Goal: Task Accomplishment & Management: Manage account settings

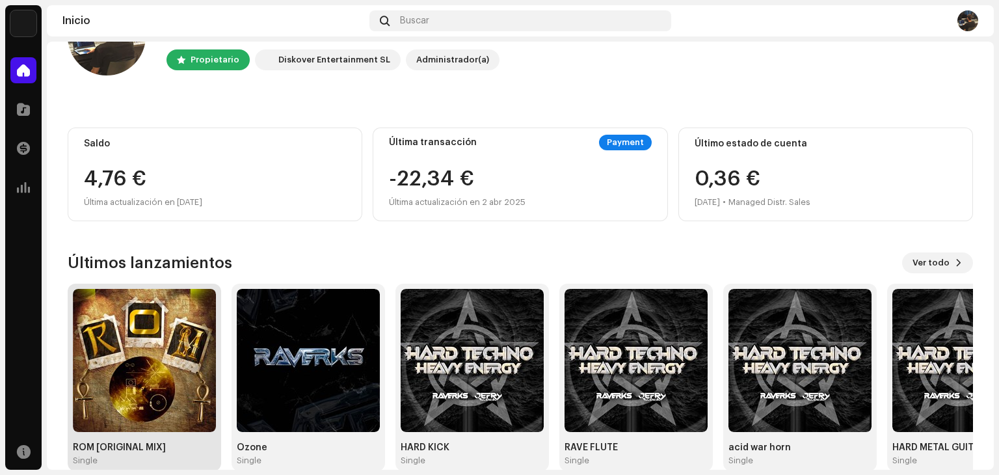
scroll to position [87, 0]
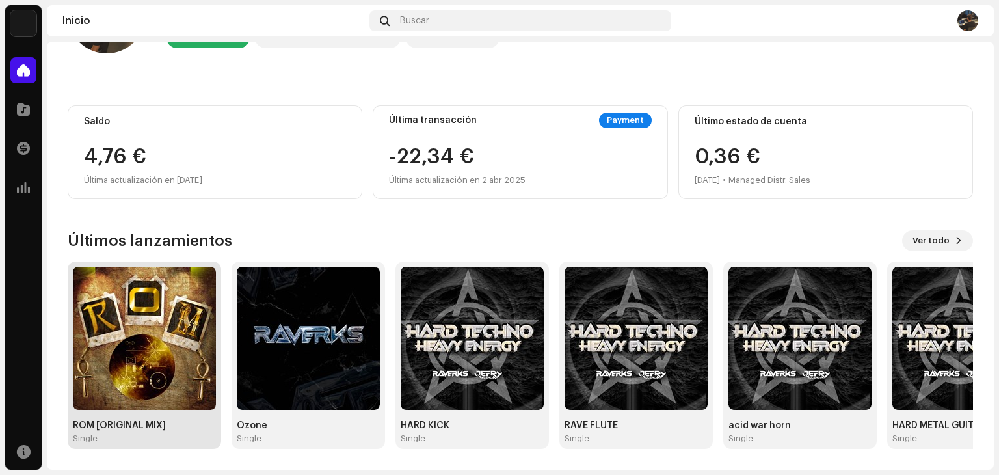
click at [107, 295] on img at bounding box center [144, 338] width 143 height 143
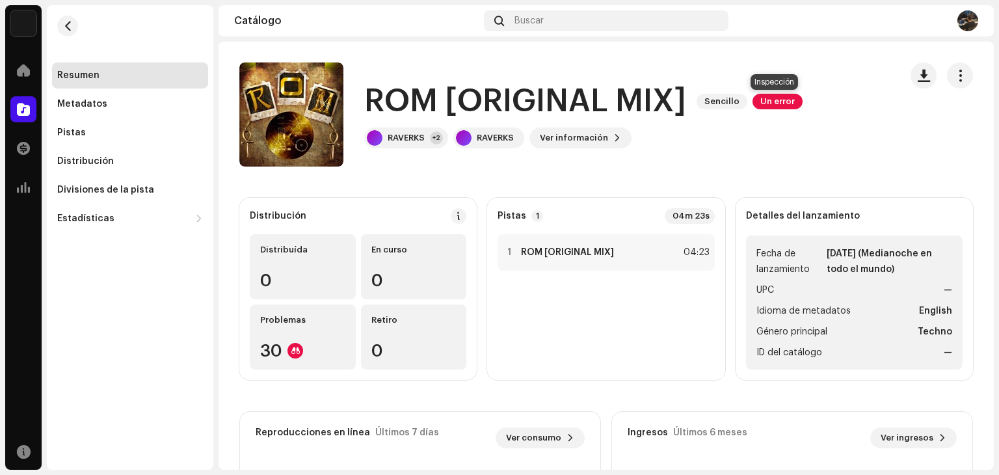
click at [772, 100] on span "Un error" at bounding box center [778, 102] width 50 height 16
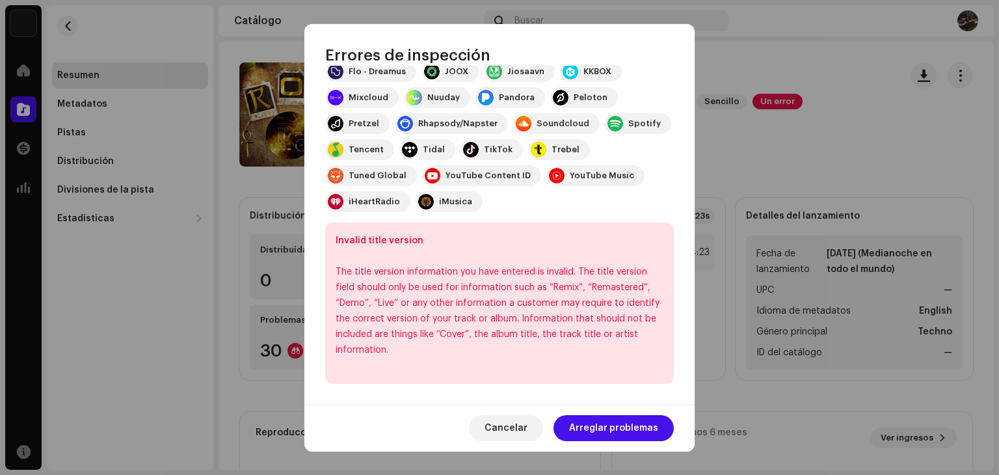
scroll to position [245, 0]
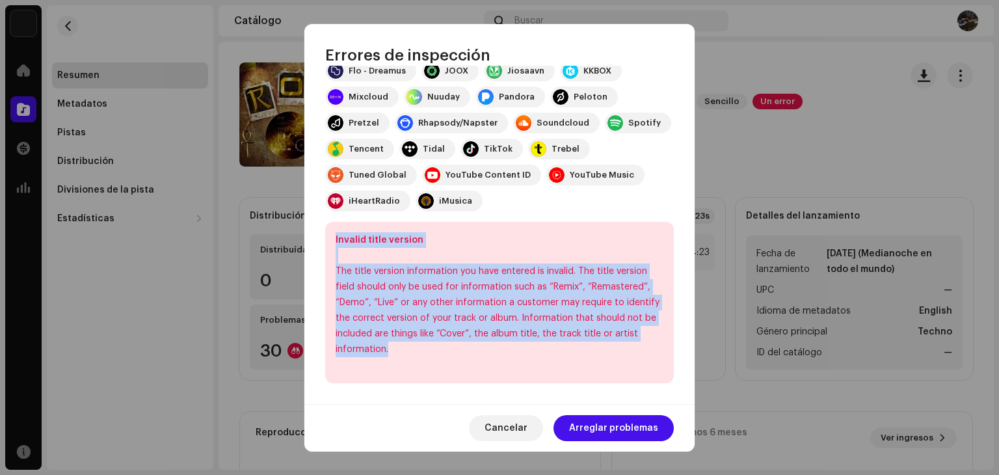
drag, startPoint x: 331, startPoint y: 239, endPoint x: 439, endPoint y: 351, distance: 155.5
click at [439, 351] on div "Invalid title version The title version information you have entered is invalid…" at bounding box center [499, 302] width 349 height 161
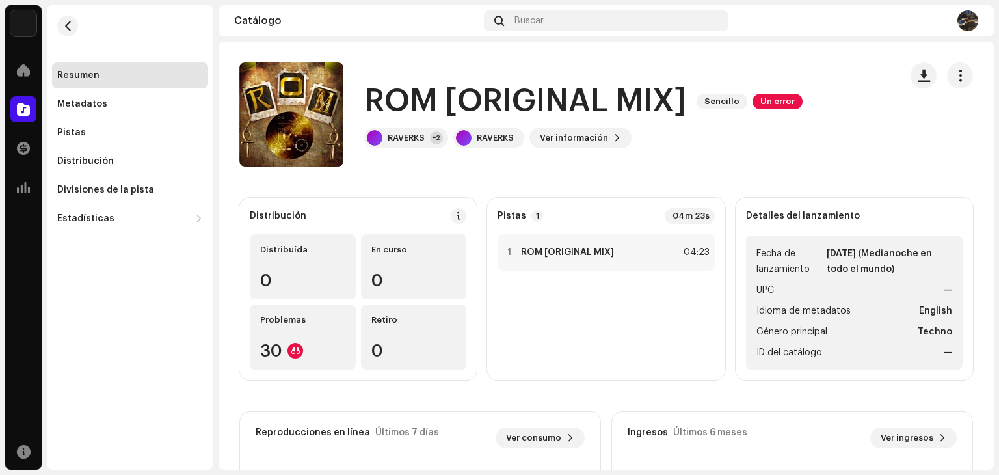
drag, startPoint x: 573, startPoint y: 321, endPoint x: 38, endPoint y: 277, distance: 537.4
click at [38, 277] on div "Errores de inspección Encontramos los siguientes errores al inspeccionar su lan…" at bounding box center [499, 237] width 999 height 475
click at [21, 105] on span at bounding box center [23, 109] width 13 height 10
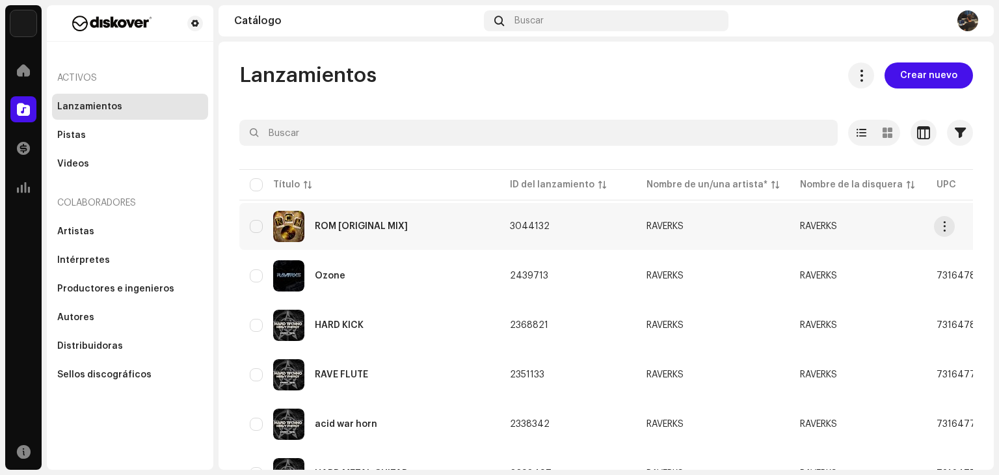
click at [336, 222] on div "ROM [ORIGINAL MIX]" at bounding box center [361, 226] width 93 height 9
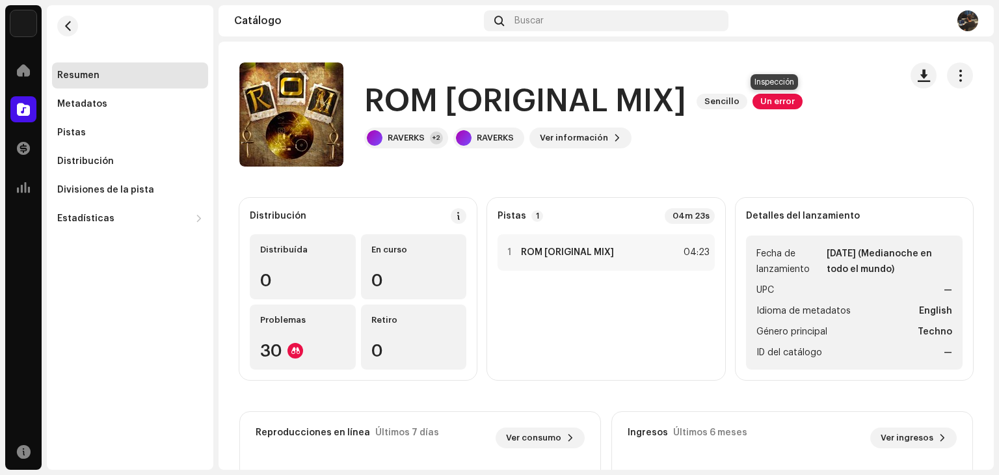
click at [776, 103] on span "Un error" at bounding box center [778, 102] width 50 height 16
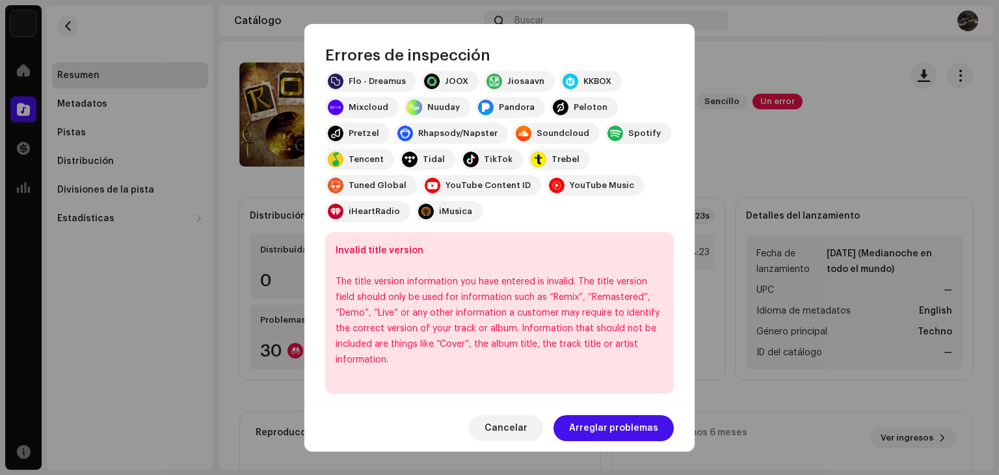
scroll to position [245, 0]
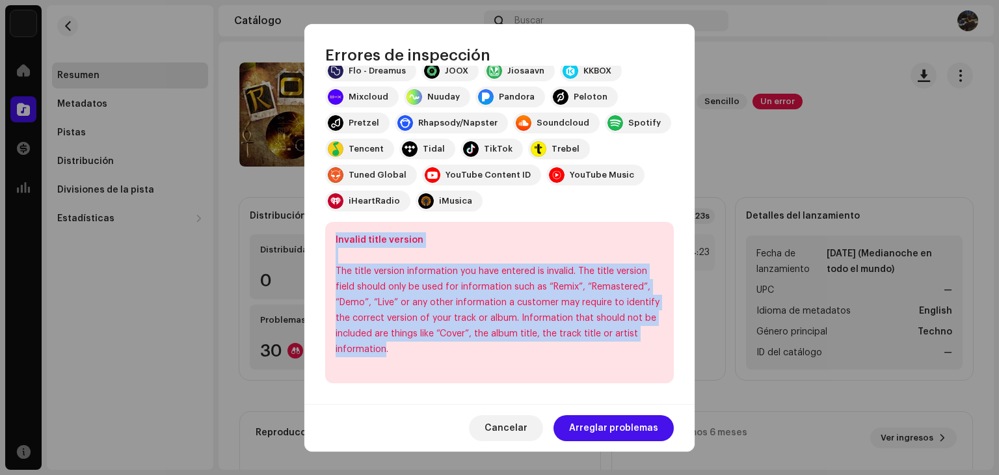
drag, startPoint x: 386, startPoint y: 346, endPoint x: 334, endPoint y: 237, distance: 120.8
click at [334, 237] on div "Invalid title version The title version information you have entered is invalid…" at bounding box center [499, 302] width 349 height 161
copy div "Invalid title version The title version information you have entered is invalid…"
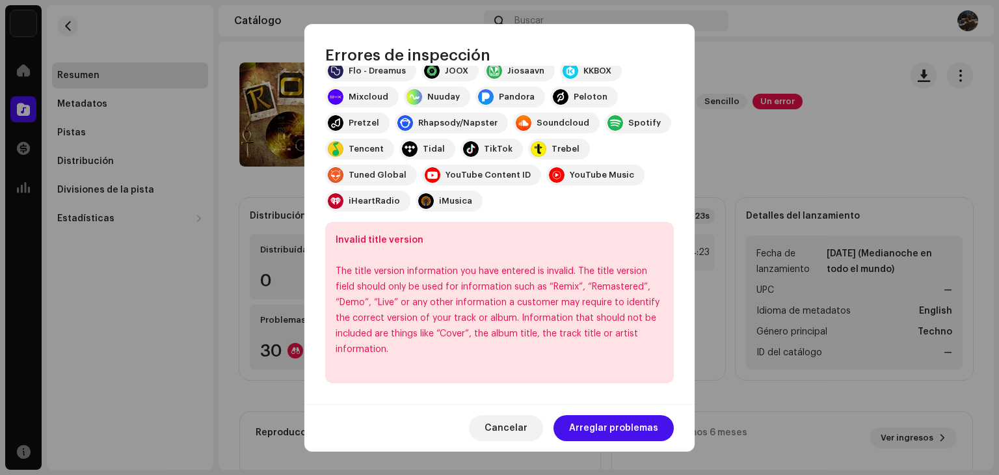
click at [454, 359] on div "Invalid title version The title version information you have entered is invalid…" at bounding box center [499, 302] width 349 height 161
click at [407, 312] on div "The title version information you have entered is invalid. The title version fi…" at bounding box center [500, 311] width 328 height 94
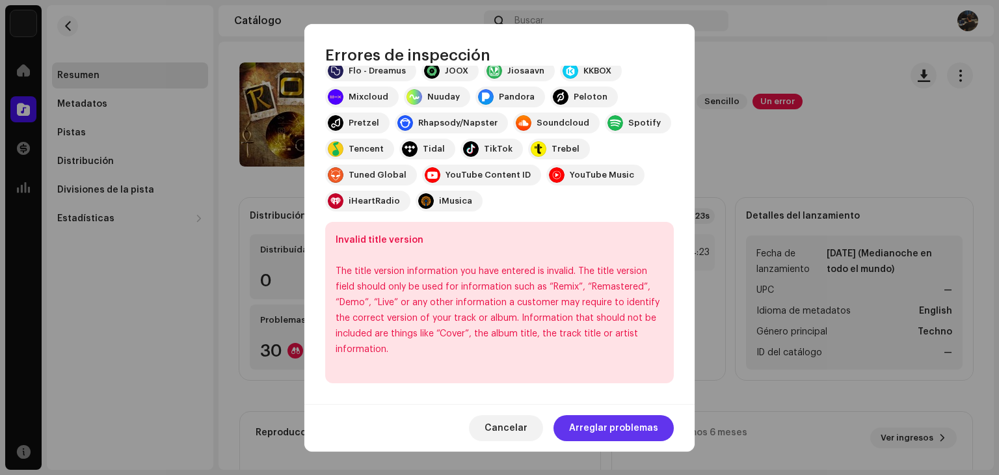
click at [614, 435] on span "Arreglar problemas" at bounding box center [613, 428] width 89 height 26
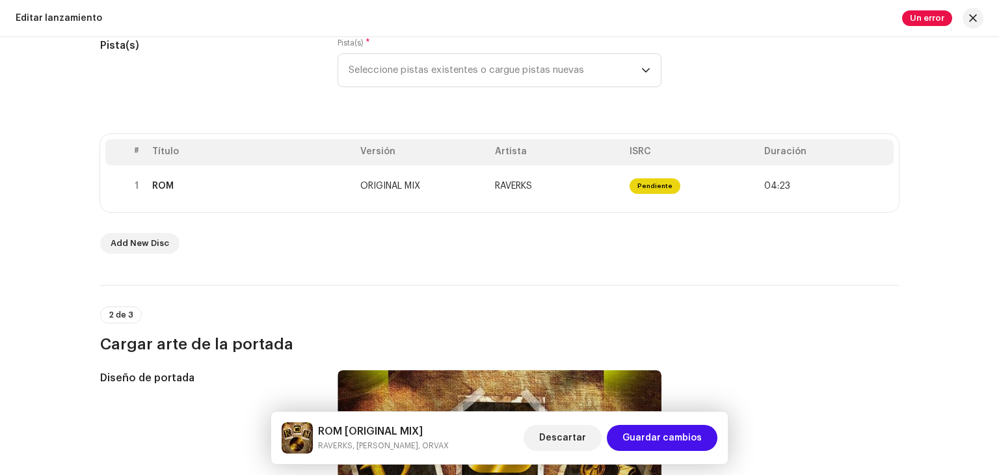
scroll to position [195, 0]
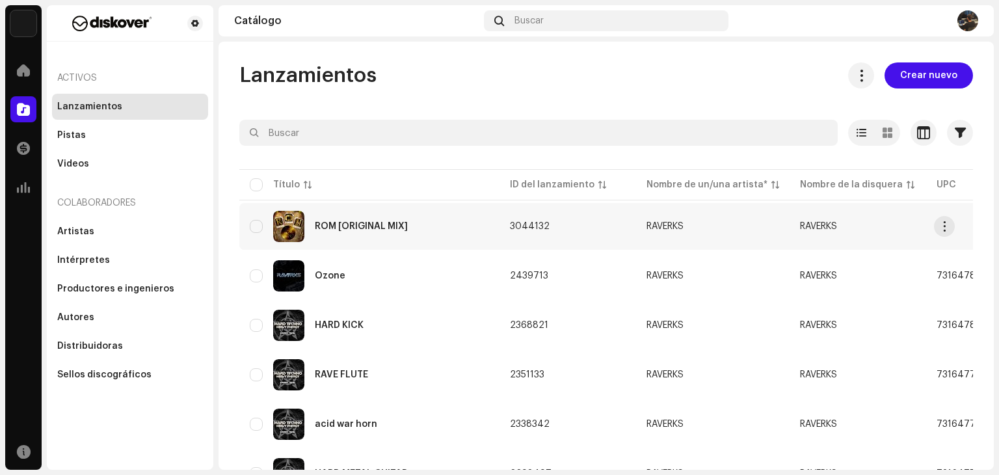
click at [439, 215] on div "ROM [ORIGINAL MIX]" at bounding box center [369, 226] width 239 height 31
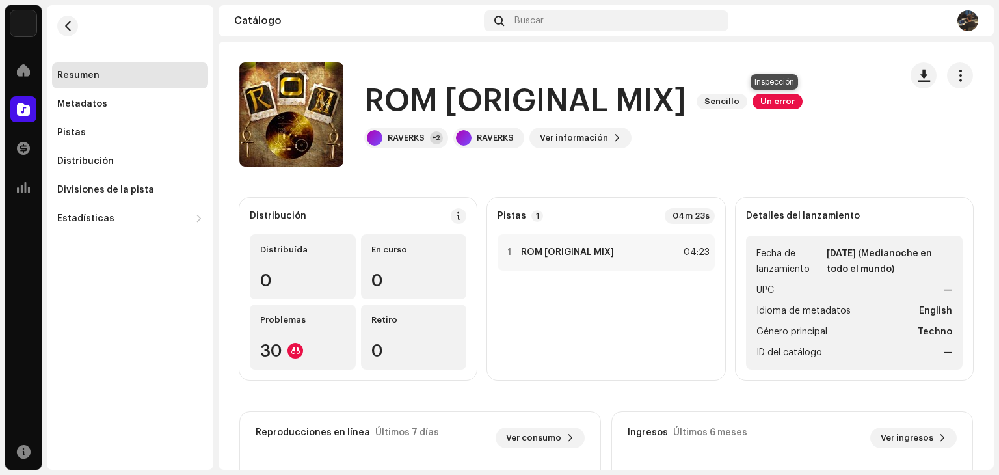
click at [761, 105] on span "Un error" at bounding box center [778, 102] width 50 height 16
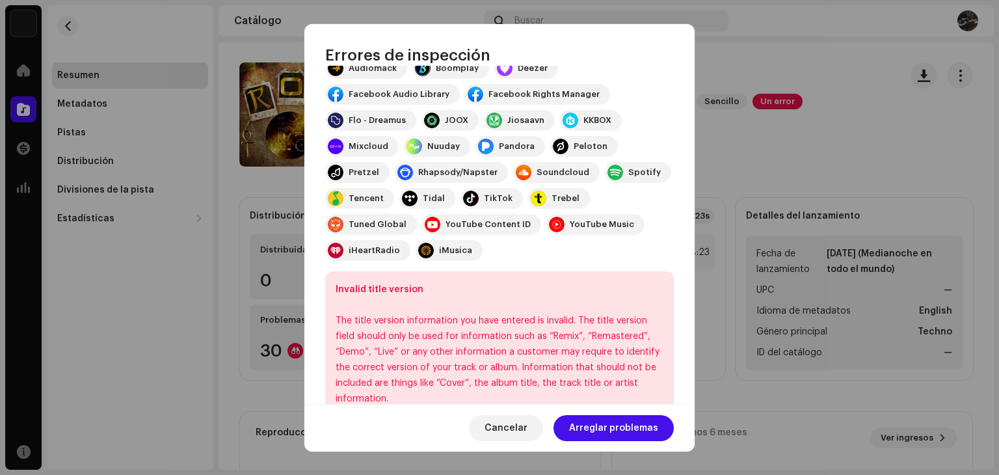
scroll to position [245, 0]
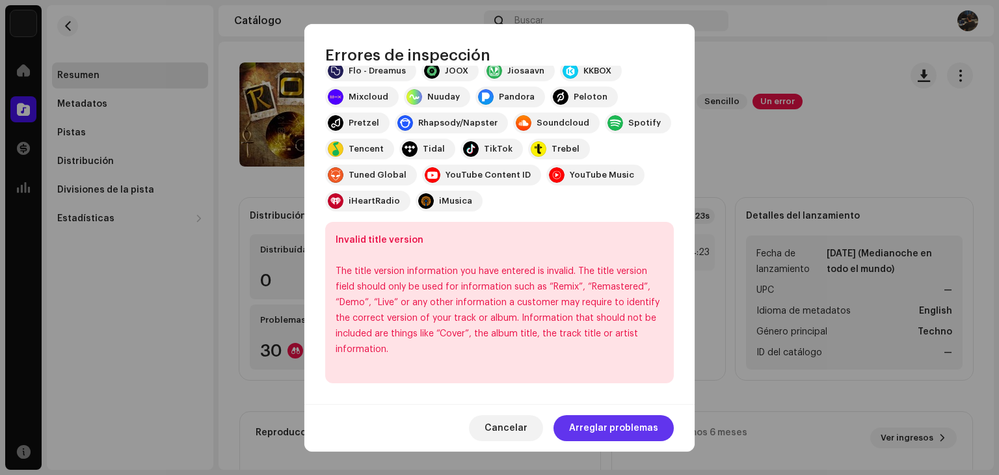
click at [599, 417] on span "Arreglar problemas" at bounding box center [613, 428] width 89 height 26
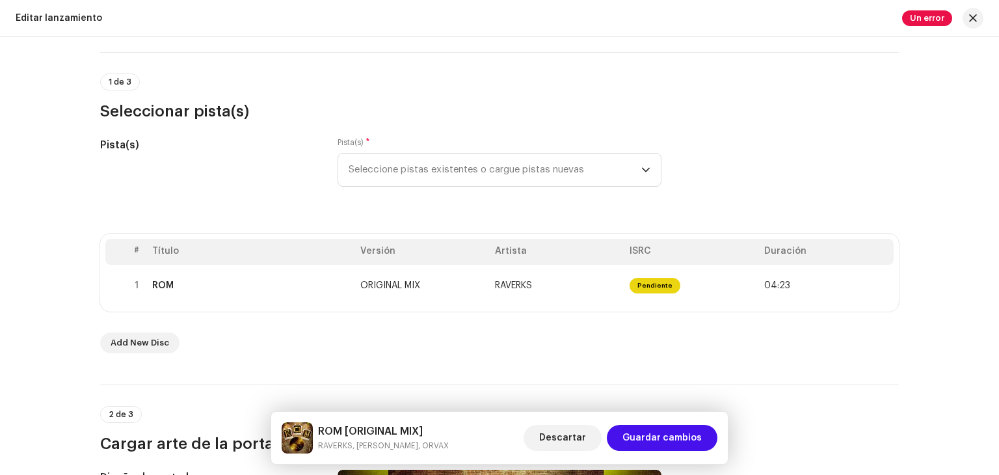
scroll to position [130, 0]
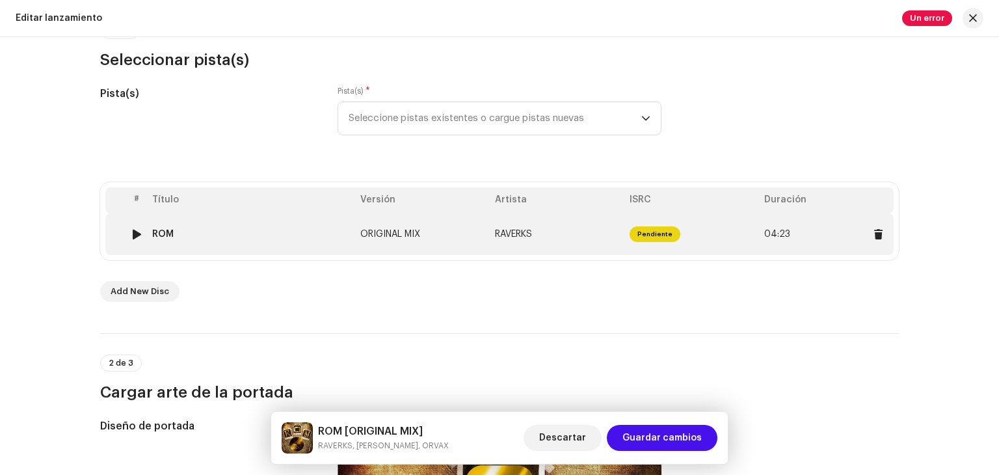
click at [494, 245] on td "RAVERKS" at bounding box center [557, 234] width 135 height 42
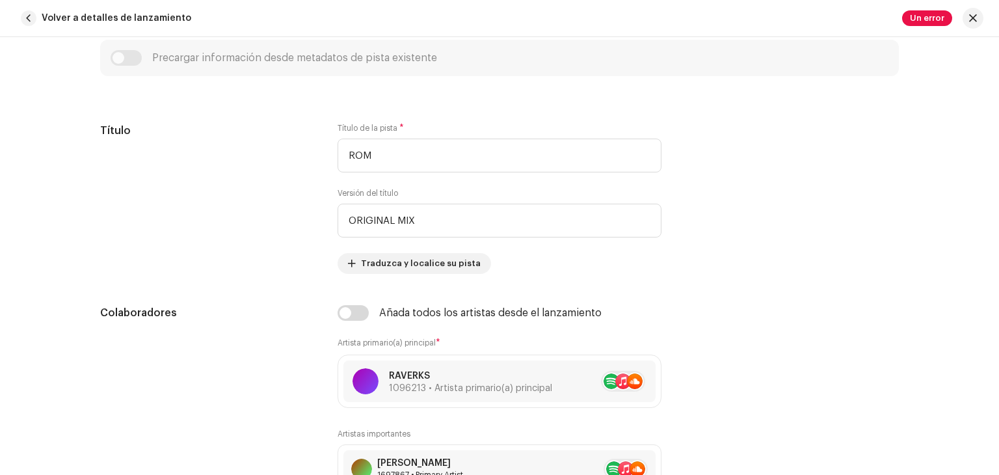
scroll to position [513, 0]
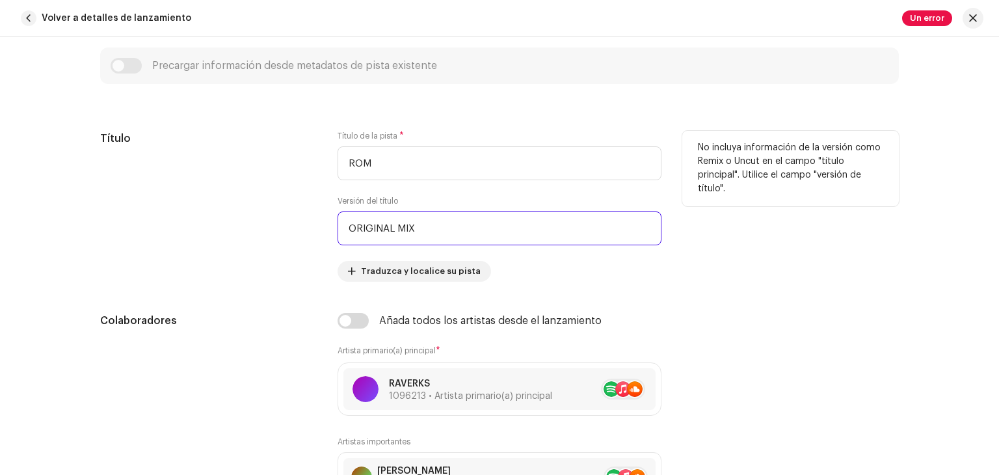
click at [494, 239] on input "ORIGINAL MIX" at bounding box center [500, 228] width 324 height 34
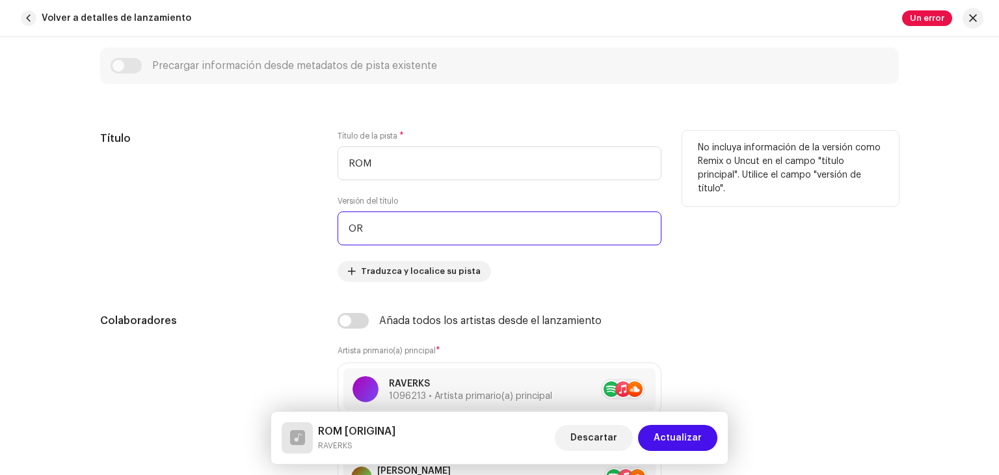
type input "O"
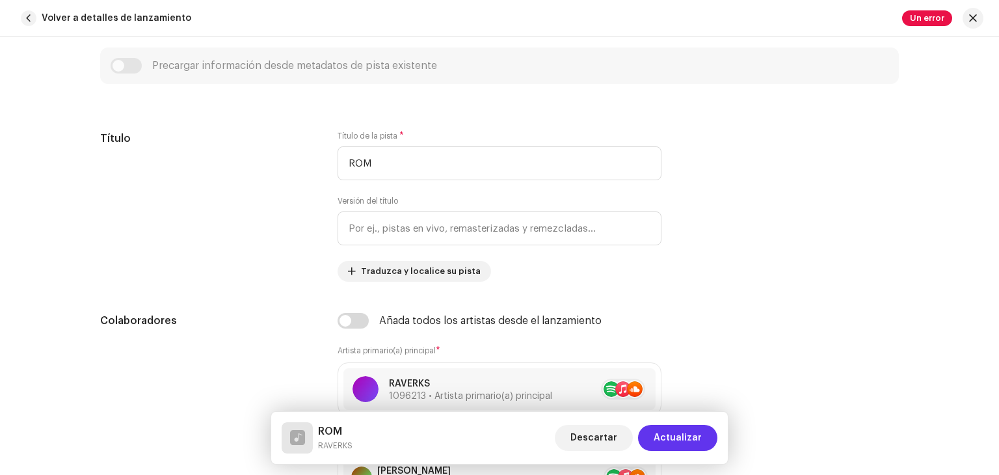
click at [694, 446] on span "Actualizar" at bounding box center [678, 438] width 48 height 26
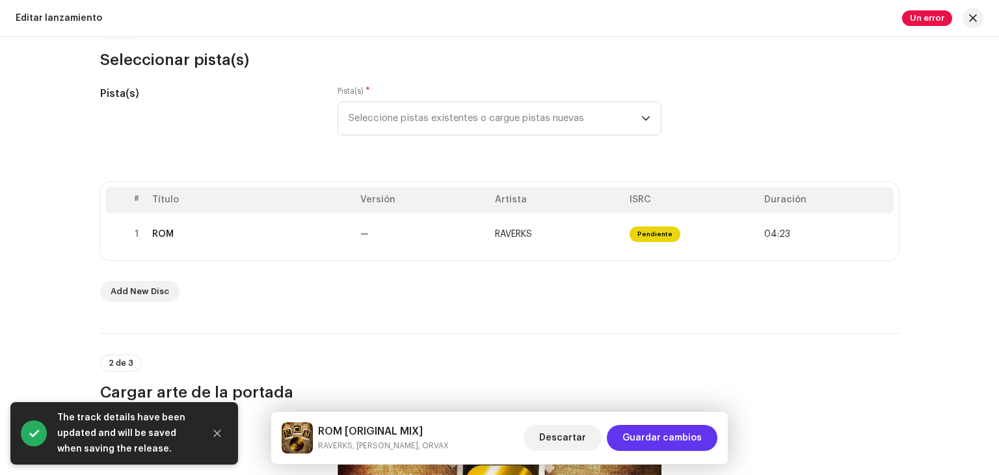
click at [687, 433] on span "Guardar cambios" at bounding box center [662, 438] width 79 height 26
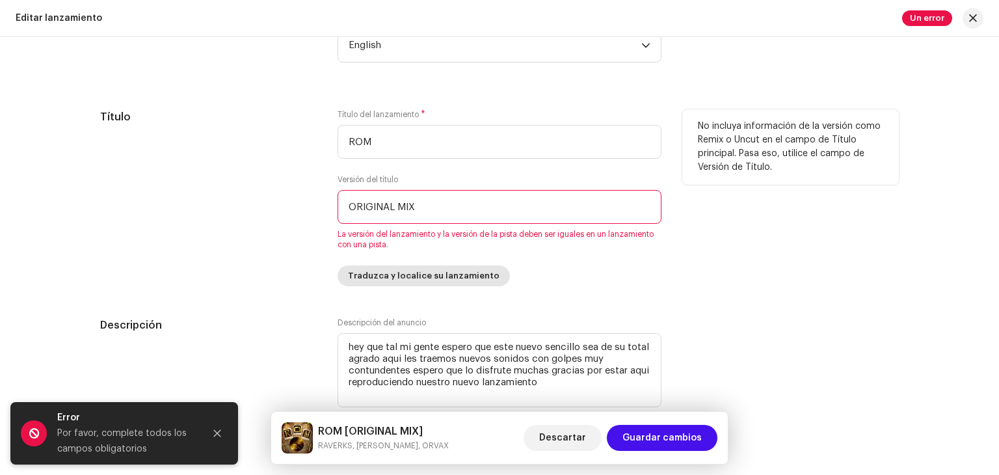
scroll to position [1171, 0]
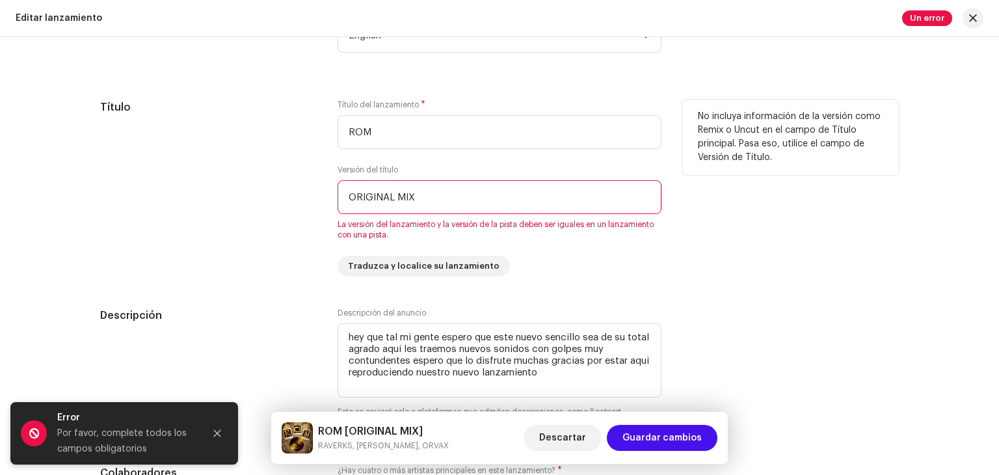
click at [426, 203] on input "ORIGINAL MIX" at bounding box center [500, 197] width 324 height 34
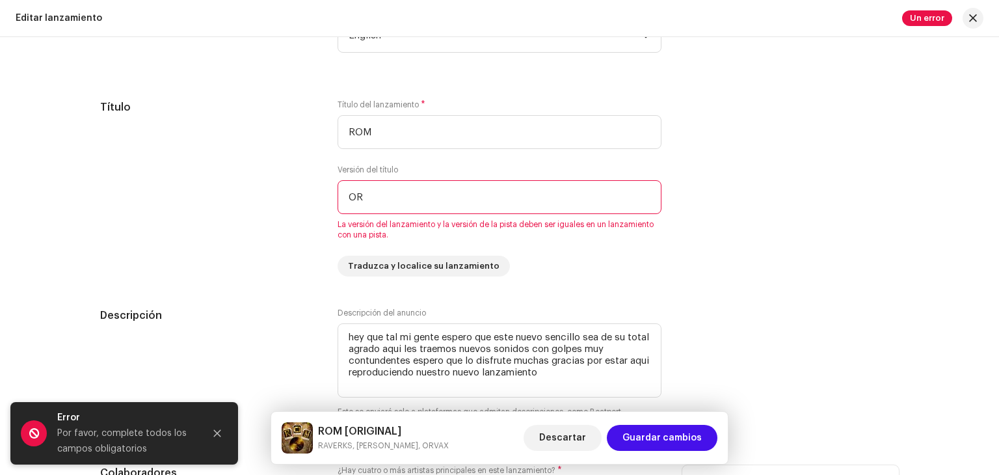
type input "O"
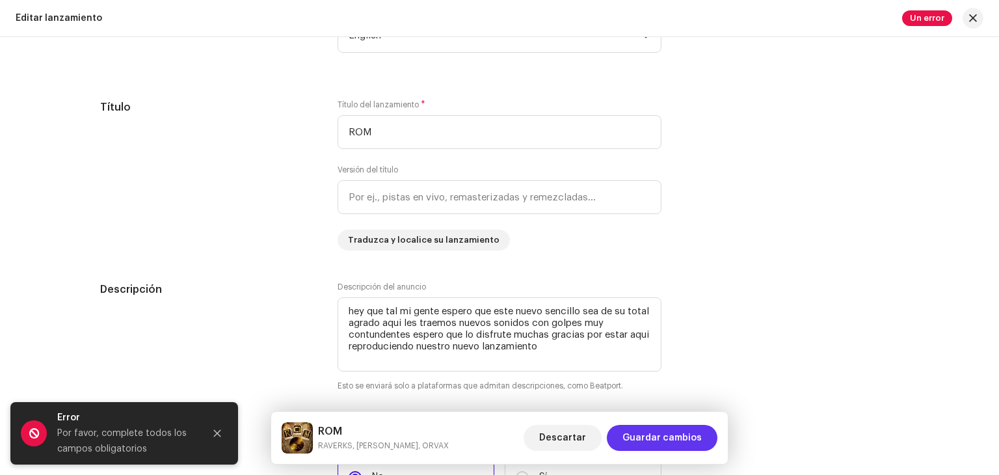
click at [681, 436] on span "Guardar cambios" at bounding box center [662, 438] width 79 height 26
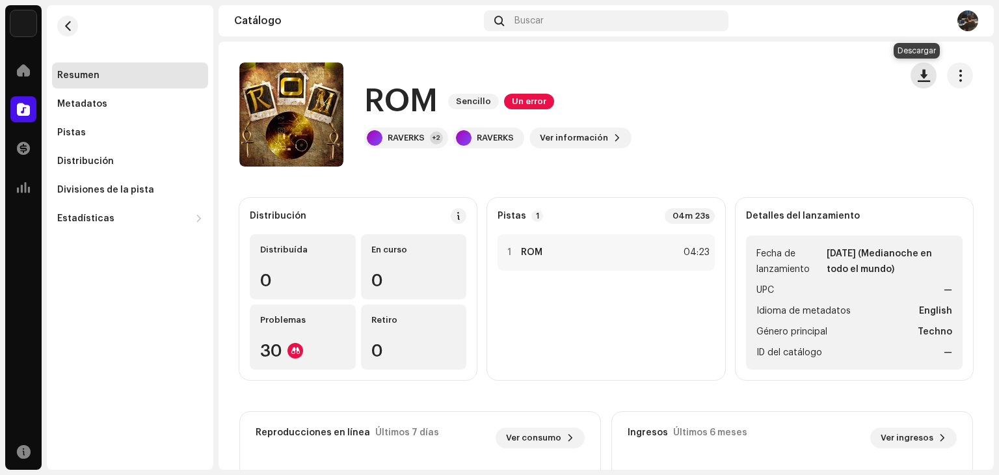
click at [911, 65] on button "button" at bounding box center [924, 75] width 26 height 26
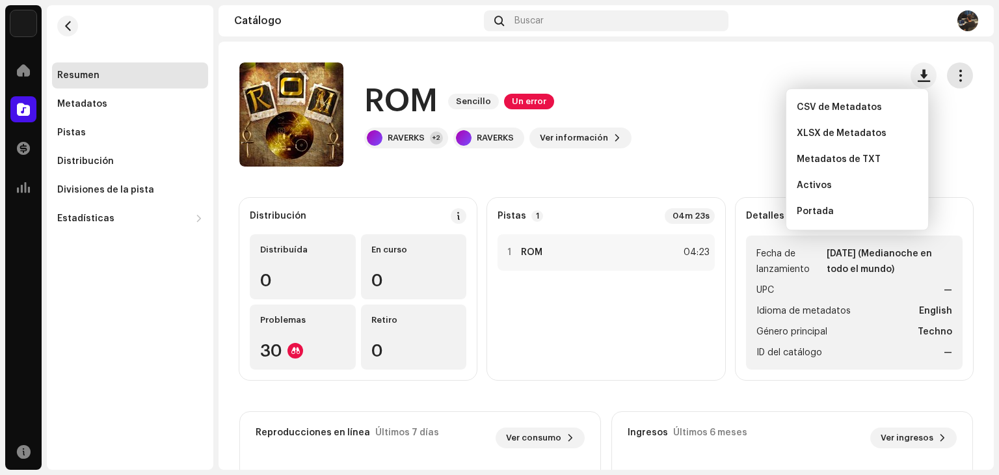
click at [950, 84] on button "button" at bounding box center [960, 75] width 26 height 26
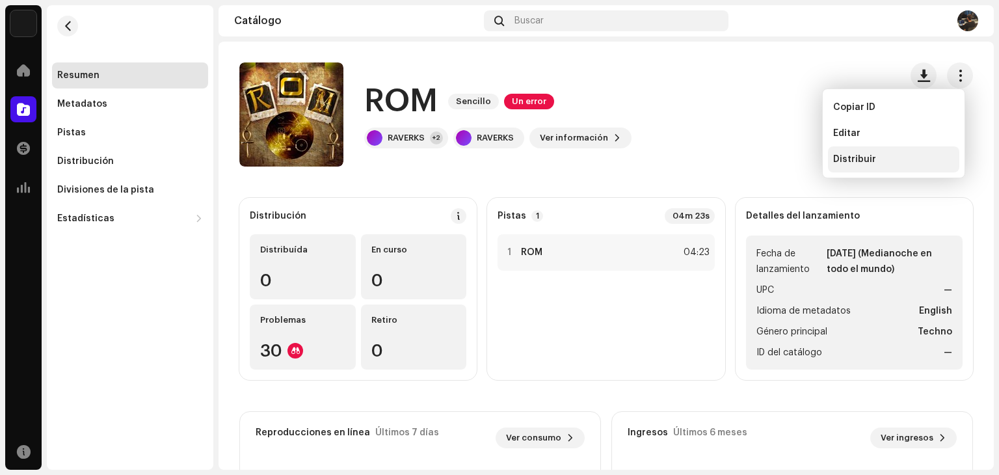
click at [882, 169] on div "Distribuir" at bounding box center [893, 159] width 131 height 26
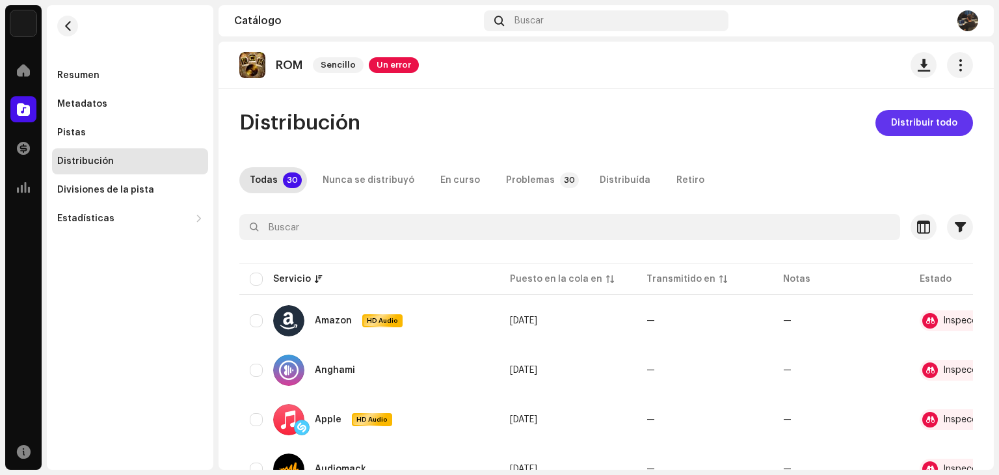
click at [957, 126] on button "Distribuir todo" at bounding box center [925, 123] width 98 height 26
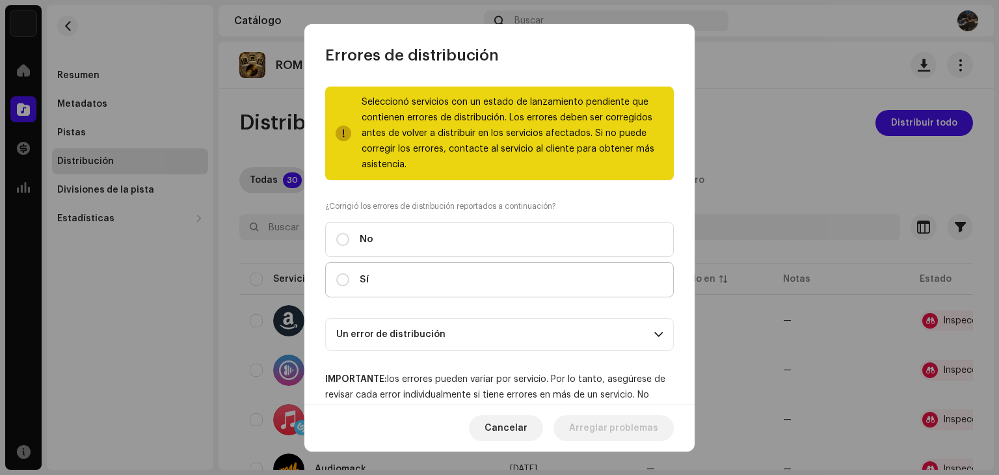
click at [336, 264] on label "Sí" at bounding box center [499, 279] width 349 height 35
click at [336, 273] on input "Sí" at bounding box center [342, 279] width 13 height 13
radio input "true"
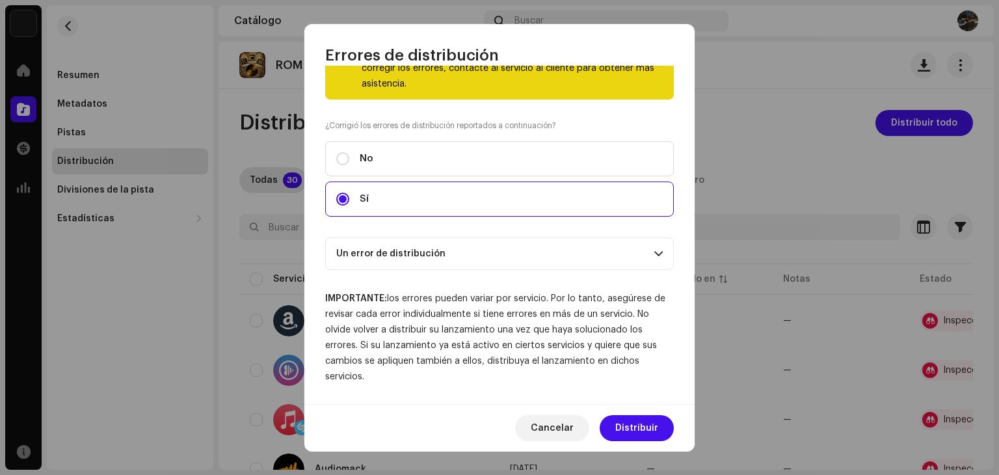
scroll to position [81, 0]
click at [663, 423] on button "Distribuir" at bounding box center [637, 428] width 74 height 26
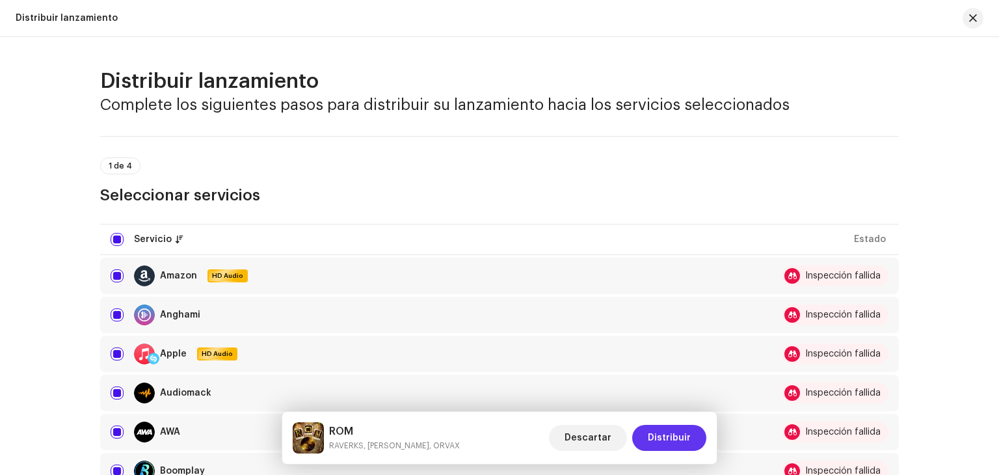
click at [658, 430] on span "Distribuir" at bounding box center [669, 438] width 43 height 26
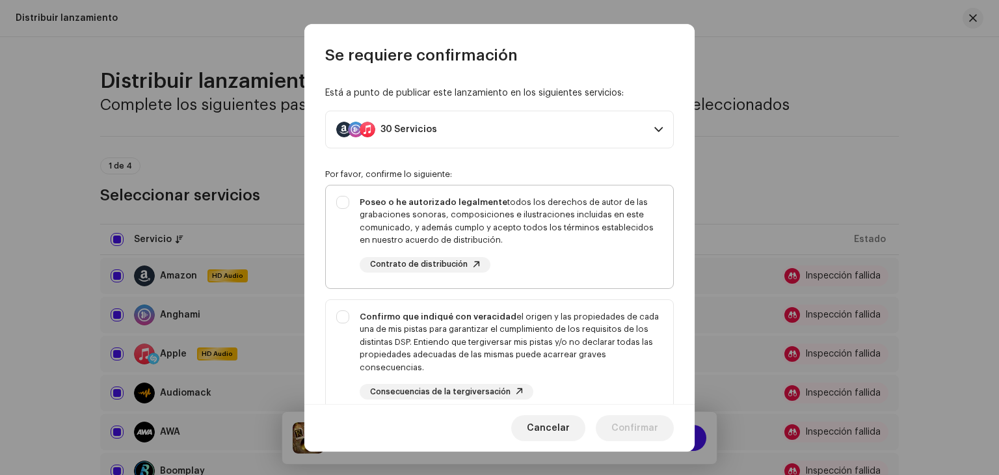
click at [363, 210] on div "Poseo o he autorizado legalmente todos los derechos de autor de las grabaciones…" at bounding box center [511, 221] width 303 height 51
checkbox input "true"
click at [347, 305] on div "Confirmo que indiqué con veracidad el origen y las propiedades de cada una de m…" at bounding box center [499, 355] width 347 height 111
checkbox input "true"
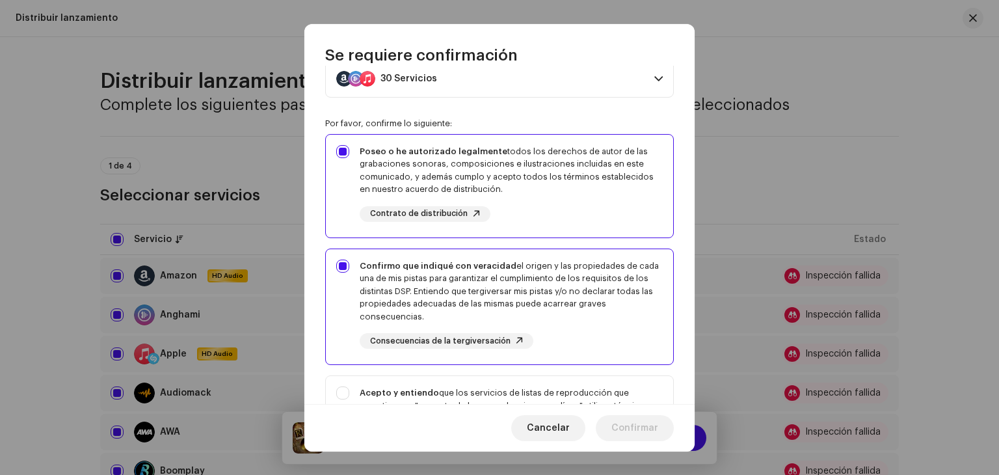
scroll to position [260, 0]
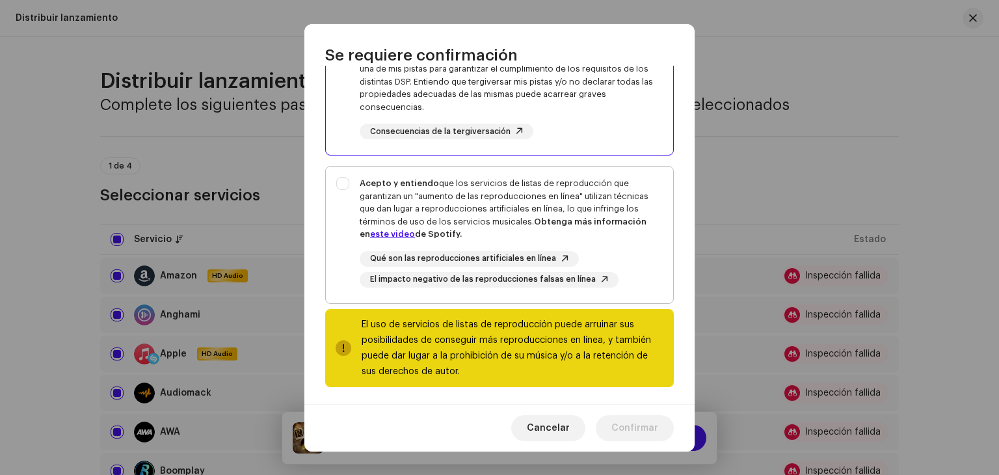
click at [345, 178] on div "Acepto y entiendo que los servicios de listas de reproducción que garantizan un…" at bounding box center [499, 232] width 347 height 131
checkbox input "true"
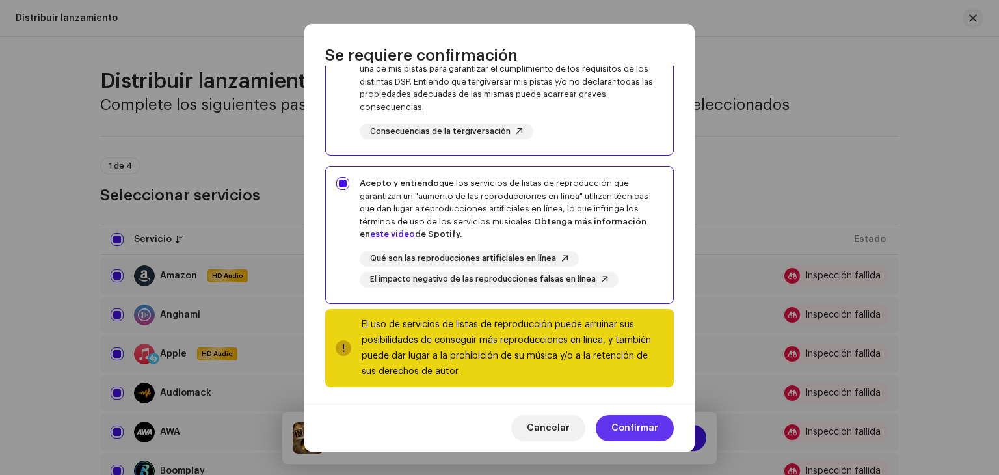
click at [643, 420] on span "Confirmar" at bounding box center [635, 428] width 47 height 26
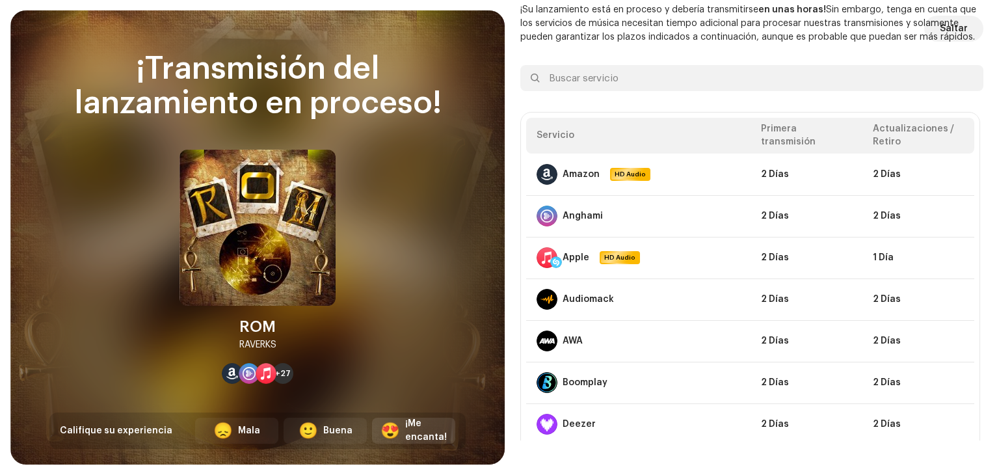
click at [414, 424] on div "¡Me encanta!" at bounding box center [426, 430] width 42 height 27
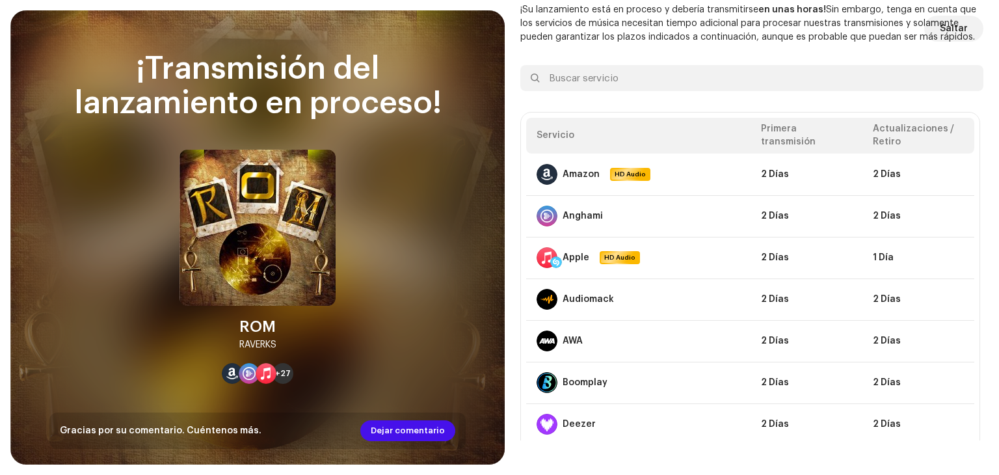
click at [256, 431] on div "Gracias por su comentario. Cuéntenos más. Dejar comentario" at bounding box center [257, 431] width 416 height 36
click at [206, 429] on div "Gracias por su comentario. Cuéntenos más." at bounding box center [161, 430] width 202 height 21
click at [406, 431] on span "Dejar comentario" at bounding box center [408, 431] width 74 height 26
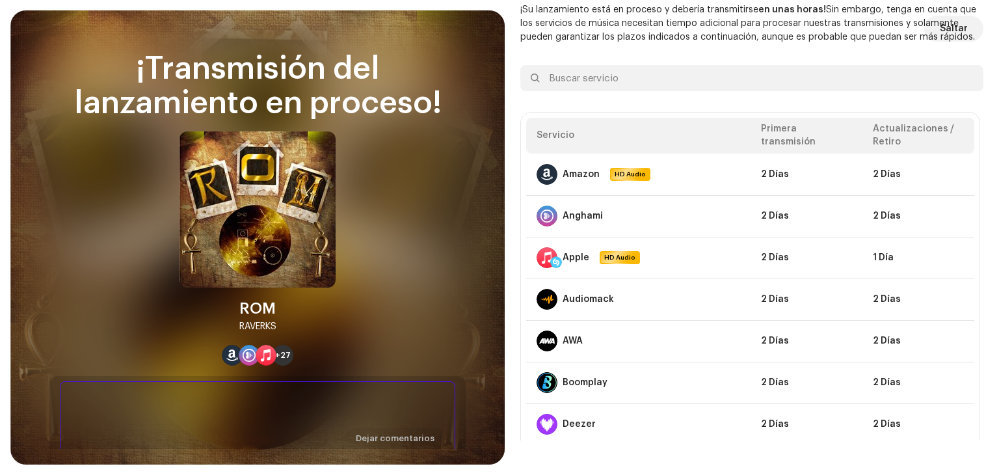
click at [213, 420] on textarea at bounding box center [258, 420] width 396 height 78
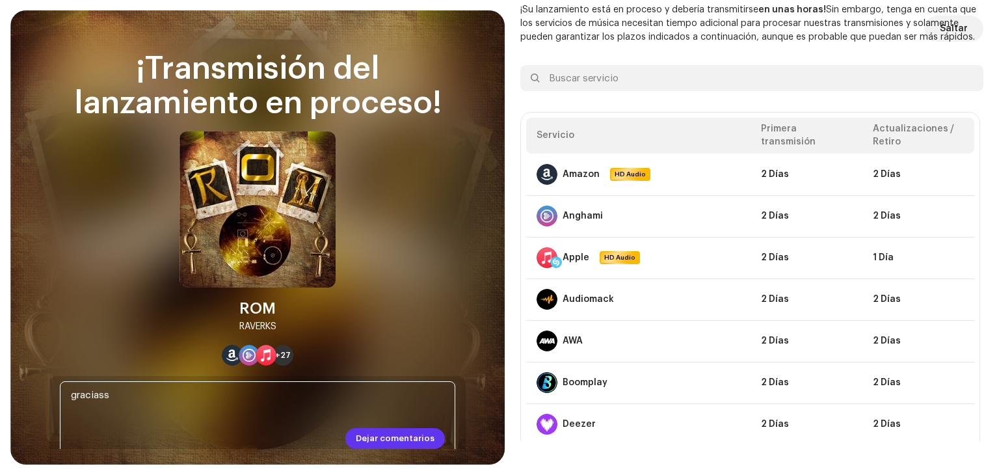
type textarea "graciass"
click at [399, 439] on span "Dejar comentarios" at bounding box center [395, 439] width 79 height 26
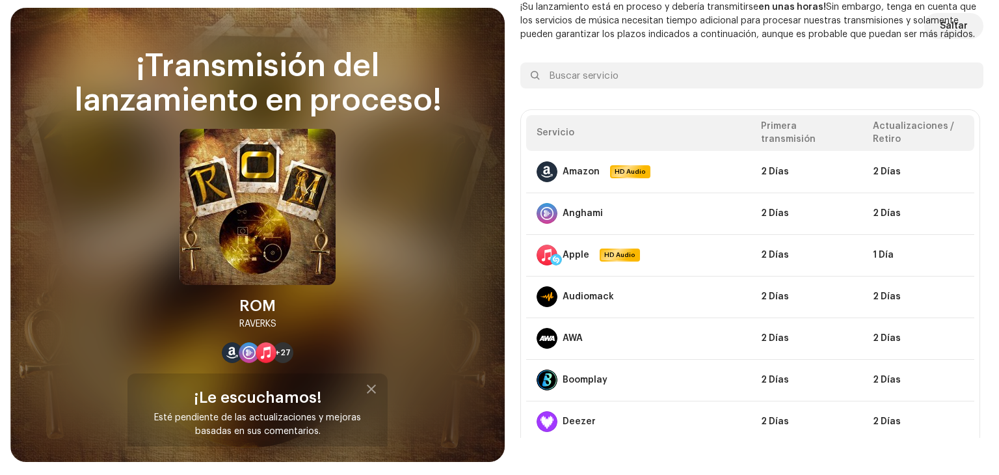
scroll to position [0, 0]
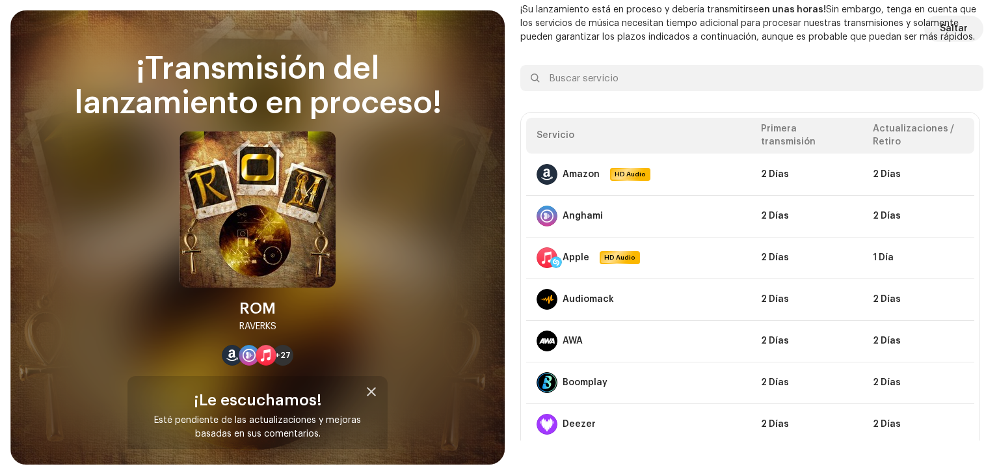
click at [370, 392] on div at bounding box center [372, 391] width 10 height 10
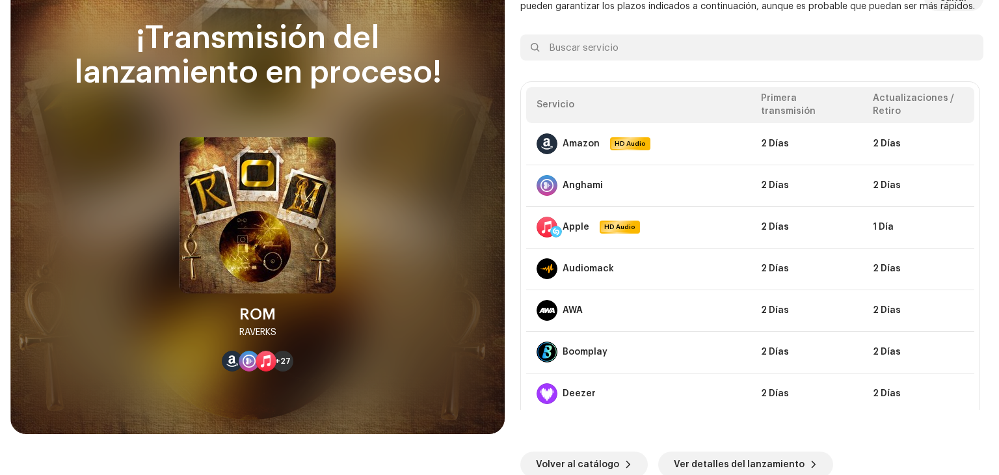
scroll to position [33, 0]
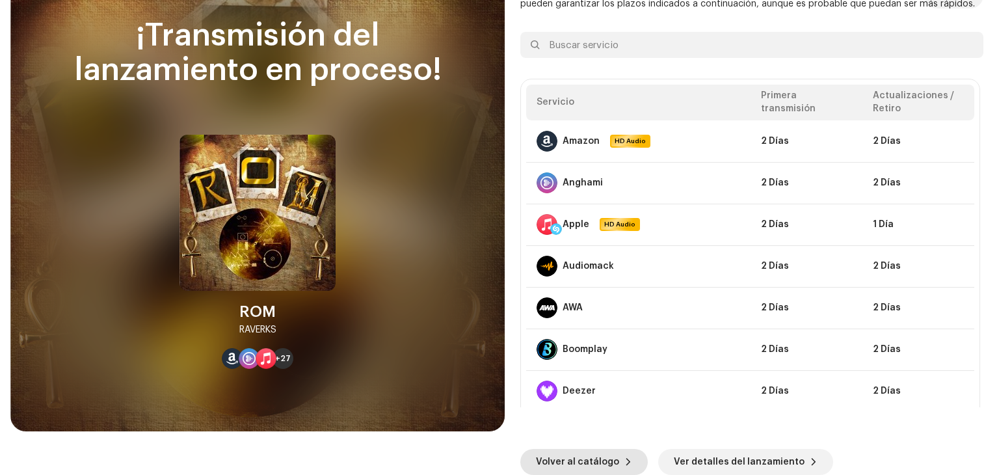
click at [591, 454] on span "Volver al catálogo" at bounding box center [577, 462] width 83 height 26
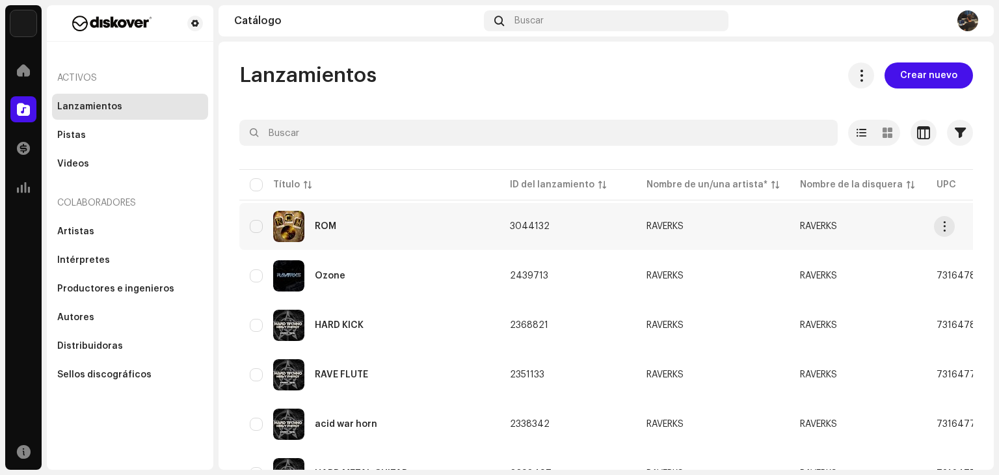
click at [719, 207] on td "RAVERKS" at bounding box center [713, 226] width 154 height 47
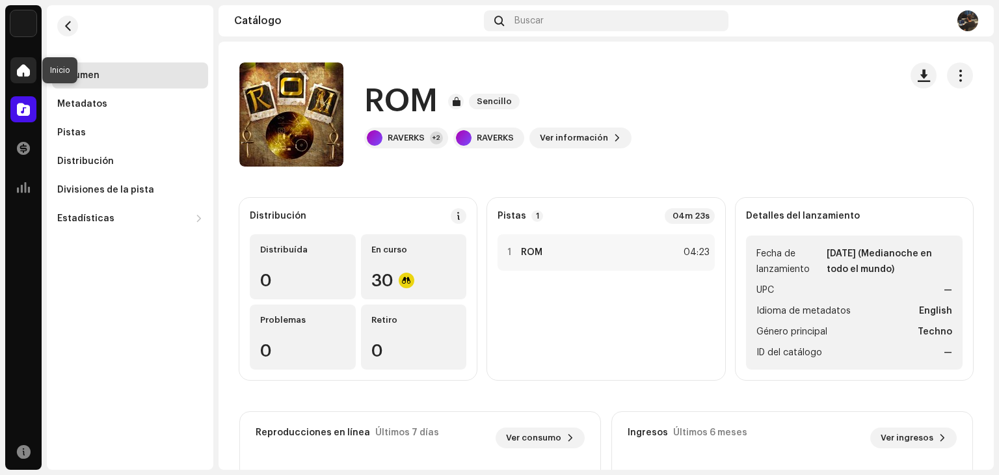
click at [31, 72] on div at bounding box center [23, 70] width 26 height 26
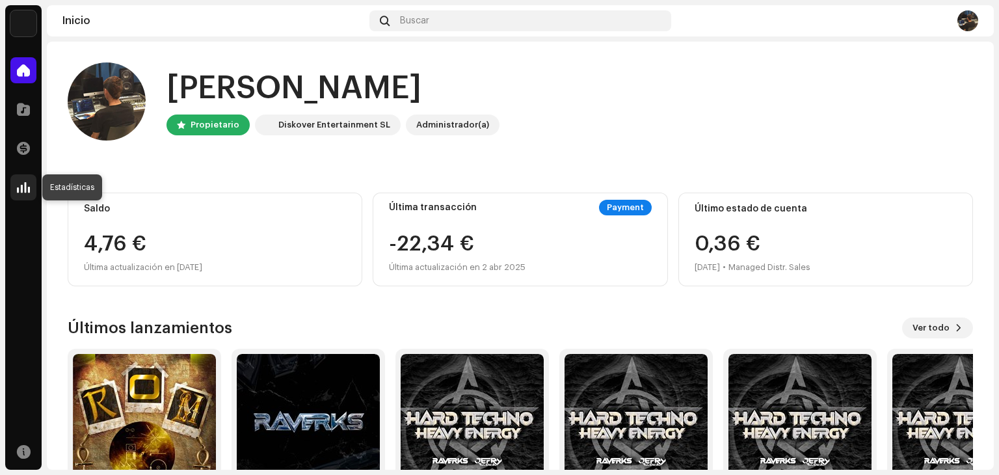
click at [31, 193] on div at bounding box center [23, 187] width 26 height 26
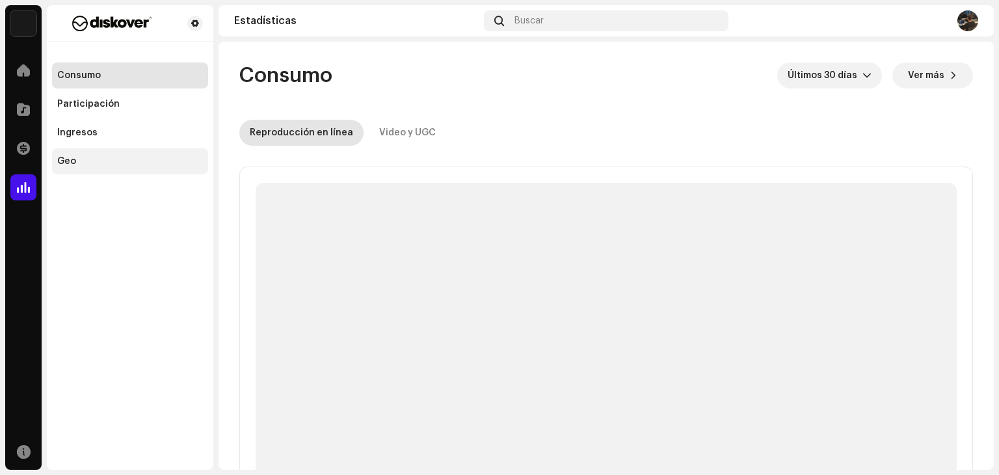
click at [126, 157] on div "Geo" at bounding box center [130, 161] width 156 height 26
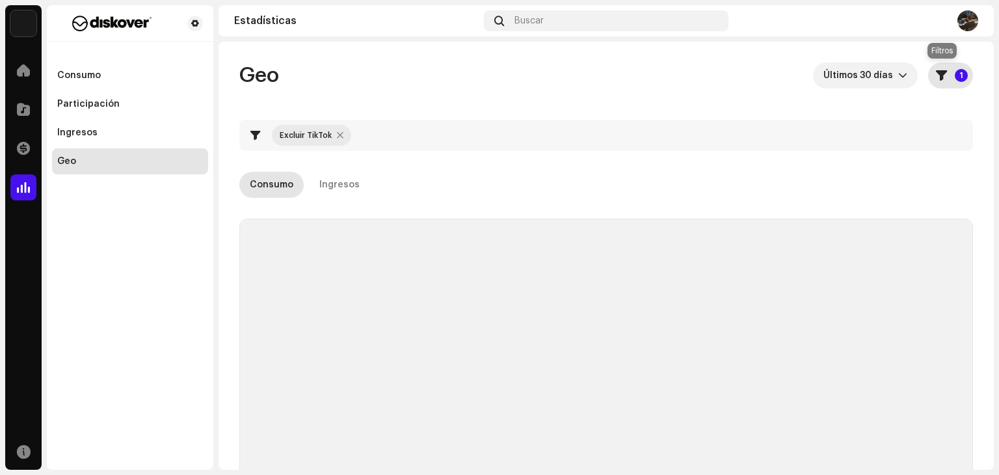
click at [942, 81] on button "1" at bounding box center [950, 75] width 45 height 26
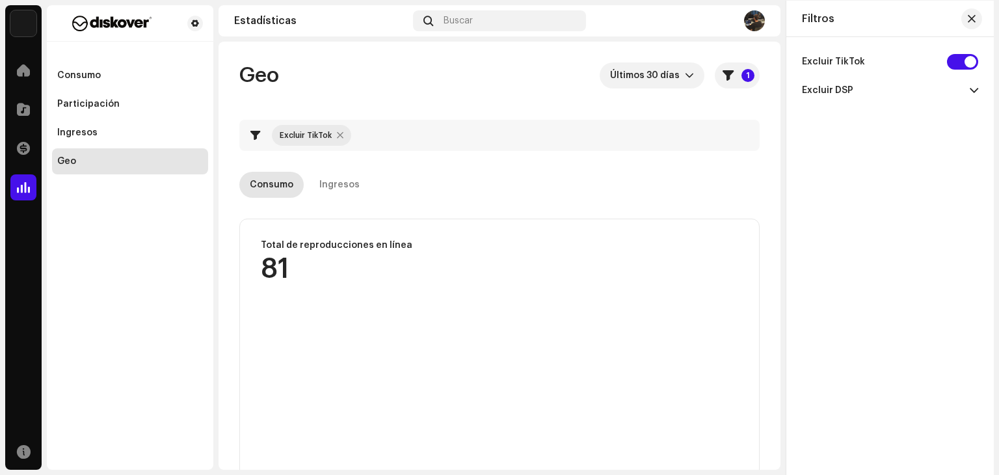
click at [966, 70] on div "Excluir TikTok" at bounding box center [890, 61] width 176 height 29
click at [957, 63] on input "checkbox" at bounding box center [962, 62] width 31 height 16
checkbox input "false"
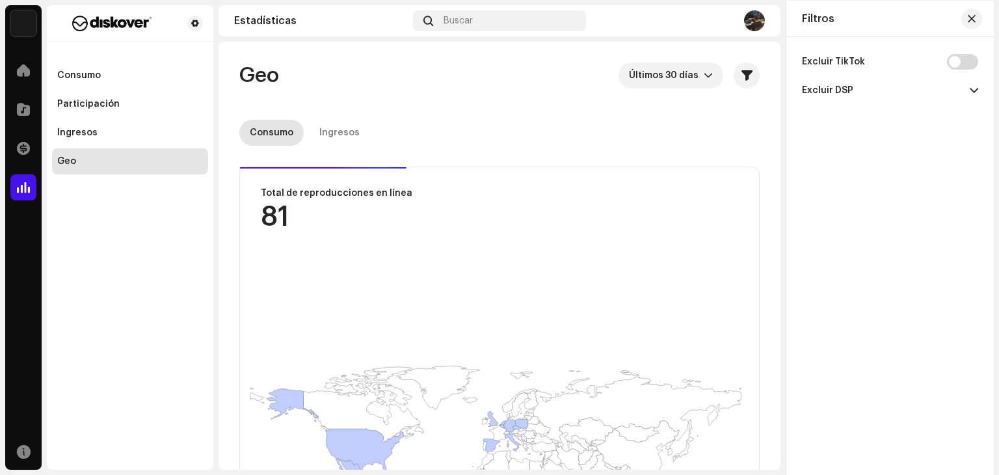
click at [645, 92] on re-o-geo-consumption-header "Geo Últimos 30 [PERSON_NAME] Consumo Ingresos Filtros Excluir TikTok Excluir DS…" at bounding box center [499, 104] width 521 height 125
click at [706, 71] on p-select "Últimos 30 días" at bounding box center [671, 75] width 105 height 26
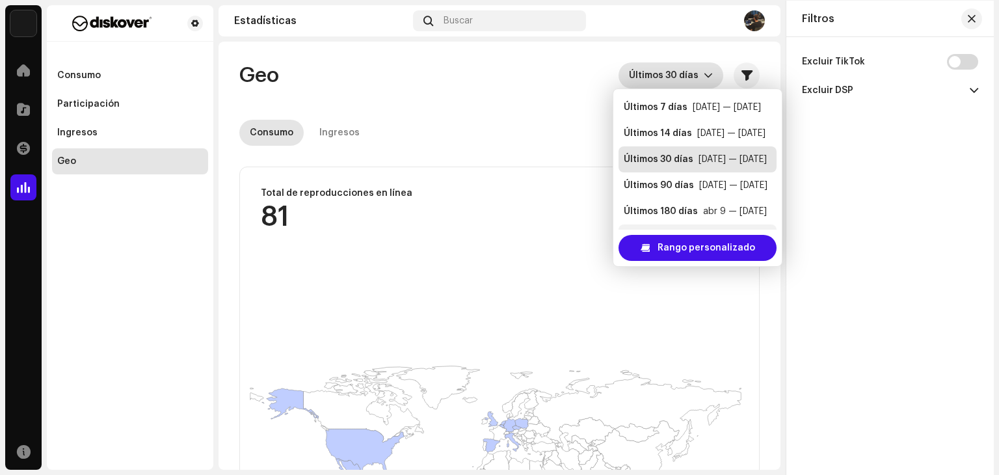
scroll to position [21, 0]
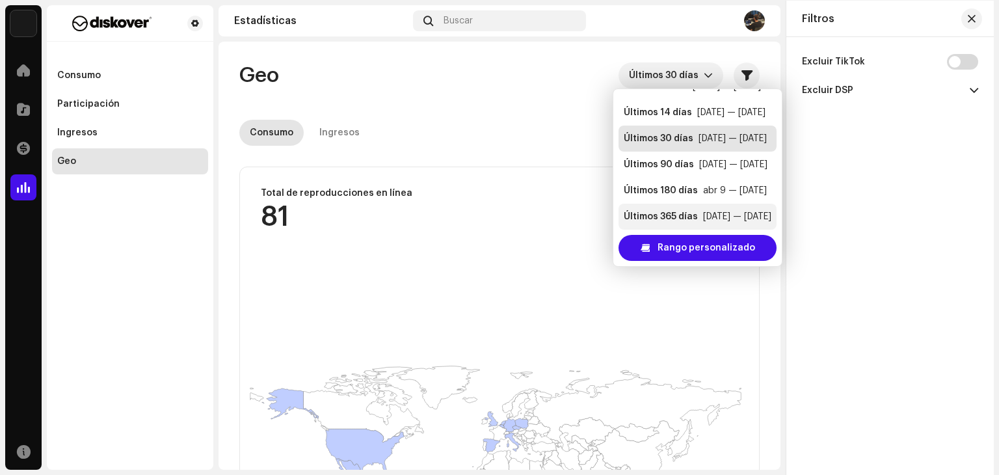
click at [711, 219] on div "[DATE] — [DATE]" at bounding box center [737, 216] width 68 height 13
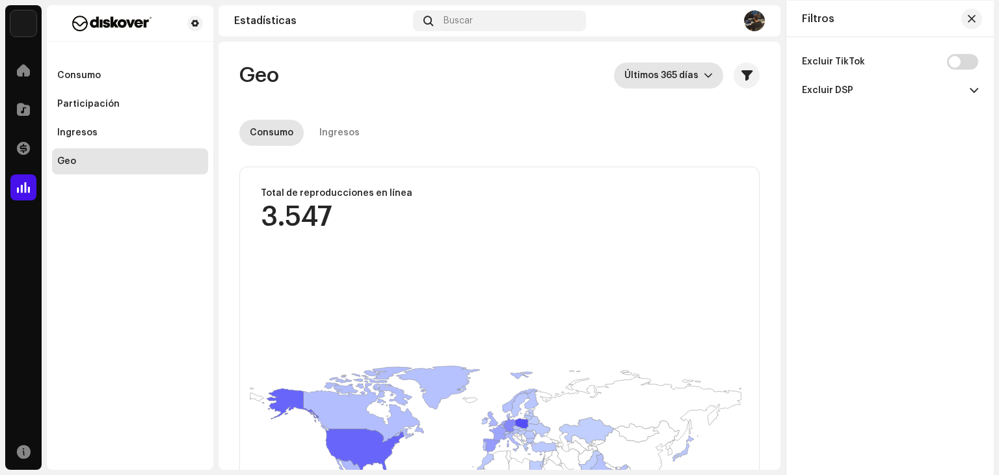
click at [691, 77] on span "Últimos 365 días" at bounding box center [664, 75] width 79 height 26
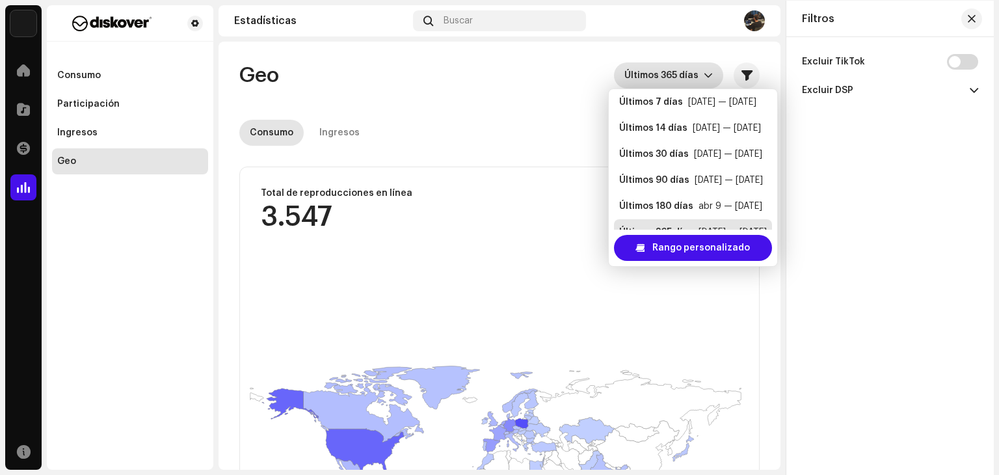
scroll to position [21, 0]
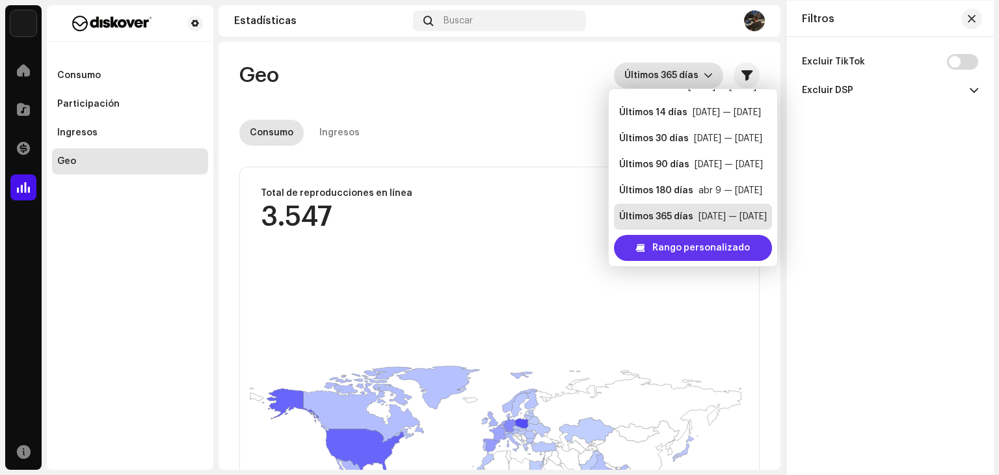
click at [716, 247] on span "Rango personalizado" at bounding box center [702, 248] width 98 height 26
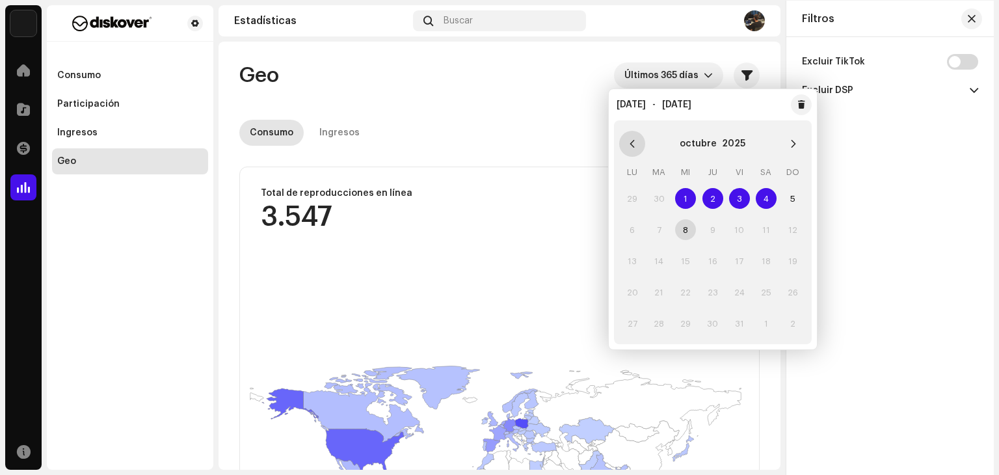
click at [640, 148] on button "Previous Month" at bounding box center [632, 144] width 26 height 26
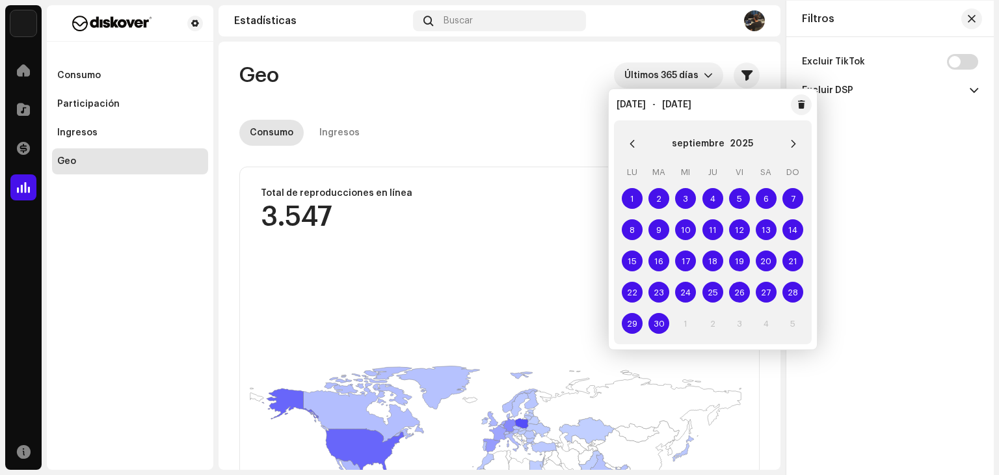
click at [640, 148] on button "Previous Month" at bounding box center [632, 144] width 26 height 26
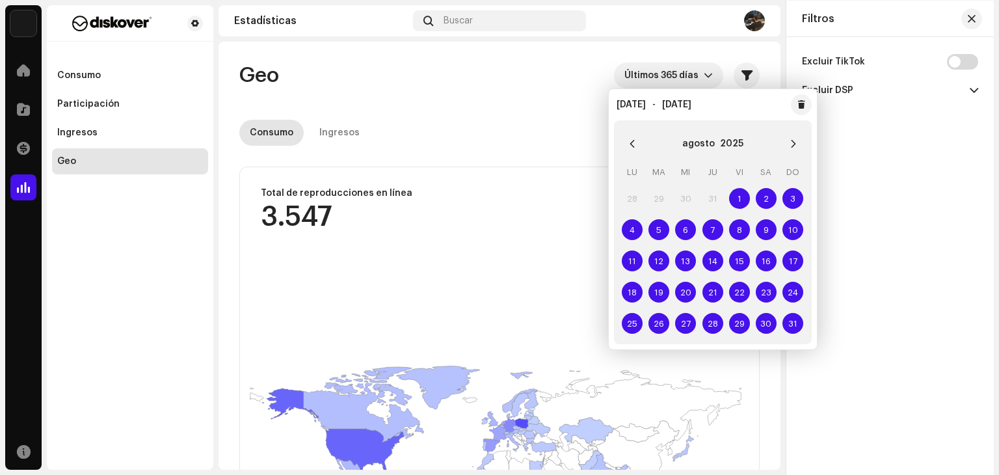
click at [640, 148] on button "Previous Month" at bounding box center [632, 144] width 26 height 26
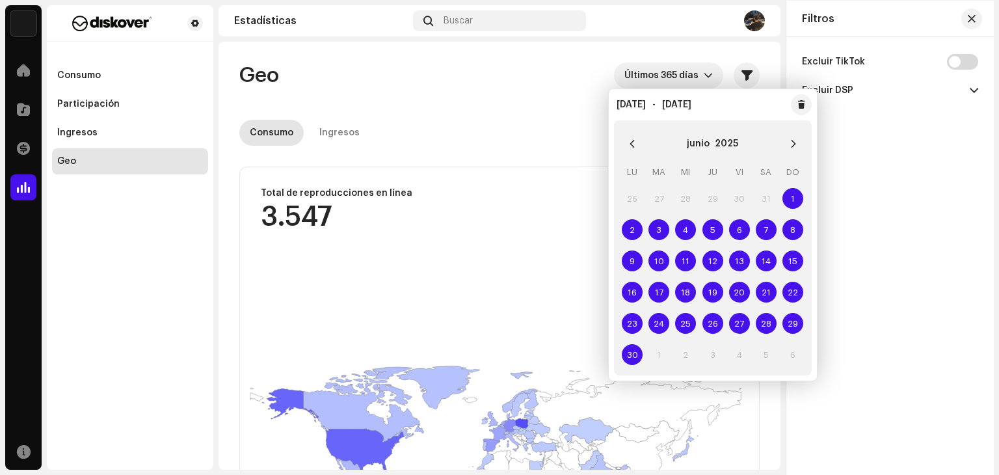
click at [640, 148] on button "Previous Month" at bounding box center [632, 144] width 26 height 26
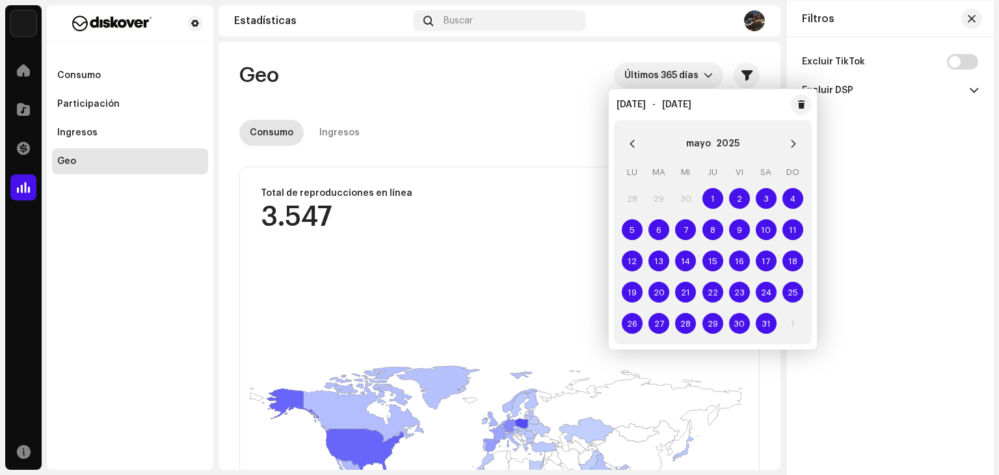
click at [640, 149] on button "Previous Month" at bounding box center [632, 144] width 26 height 26
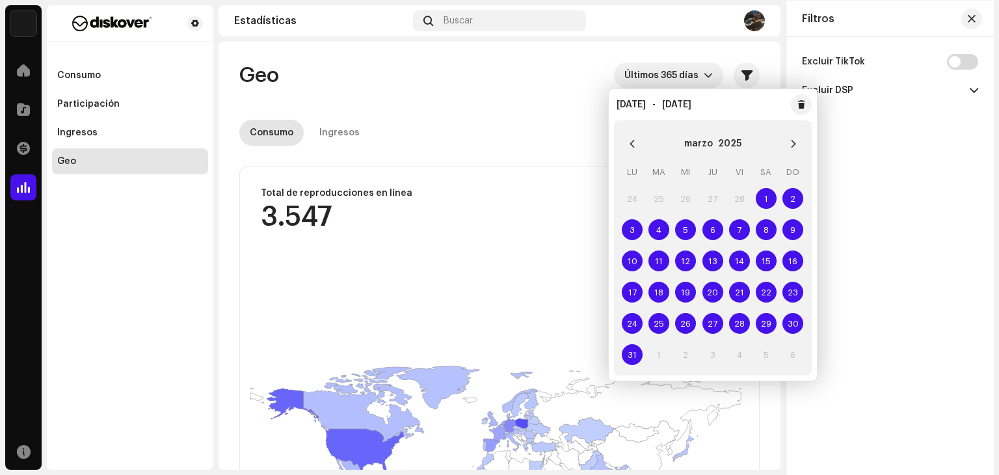
click at [640, 149] on button "Previous Month" at bounding box center [632, 144] width 26 height 26
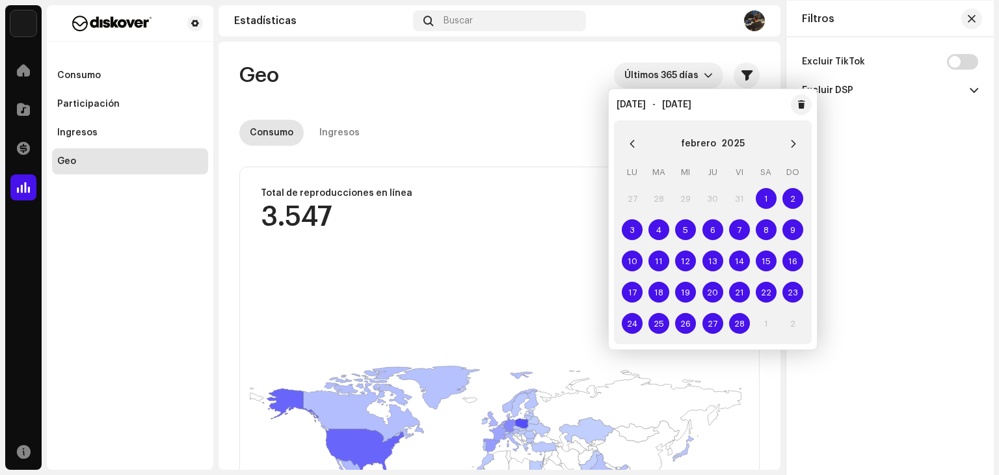
click at [640, 149] on button "Previous Month" at bounding box center [632, 144] width 26 height 26
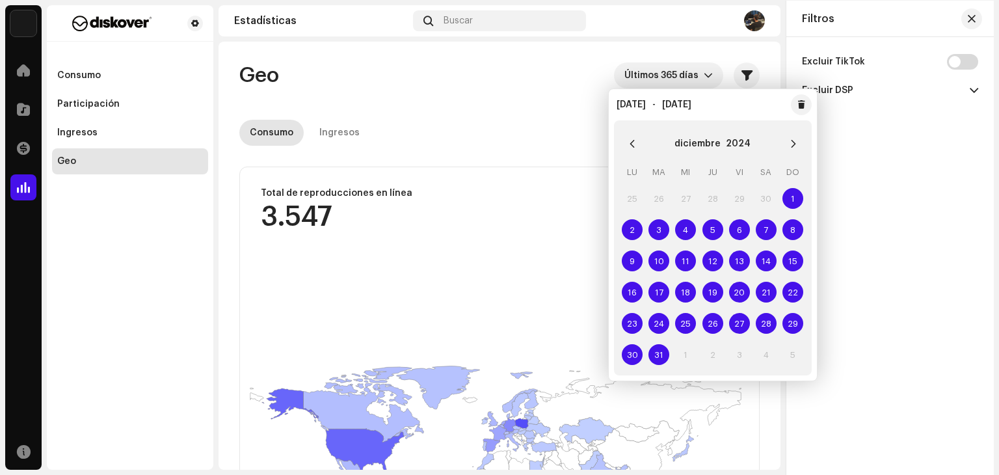
click at [640, 149] on button "Previous Month" at bounding box center [632, 144] width 26 height 26
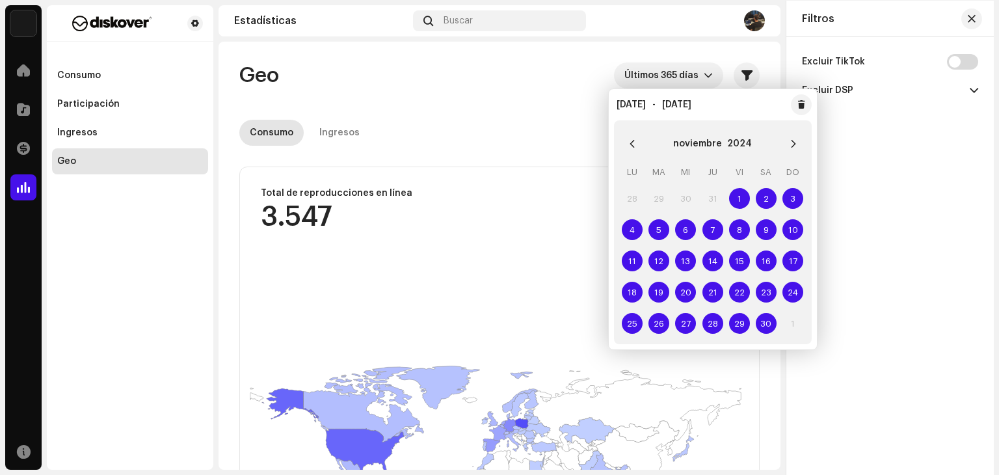
click at [640, 149] on button "Previous Month" at bounding box center [632, 144] width 26 height 26
click at [638, 154] on button "Previous Month" at bounding box center [632, 144] width 26 height 26
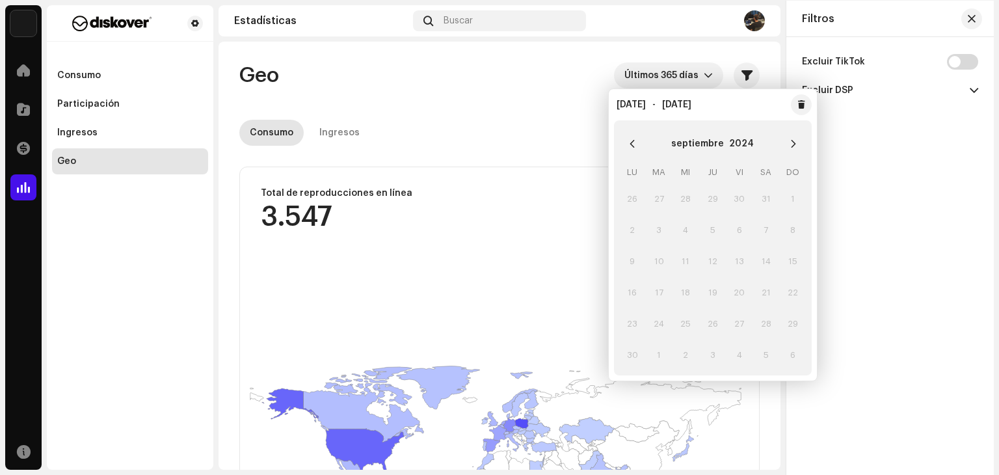
click at [638, 154] on button "Previous Month" at bounding box center [632, 144] width 26 height 26
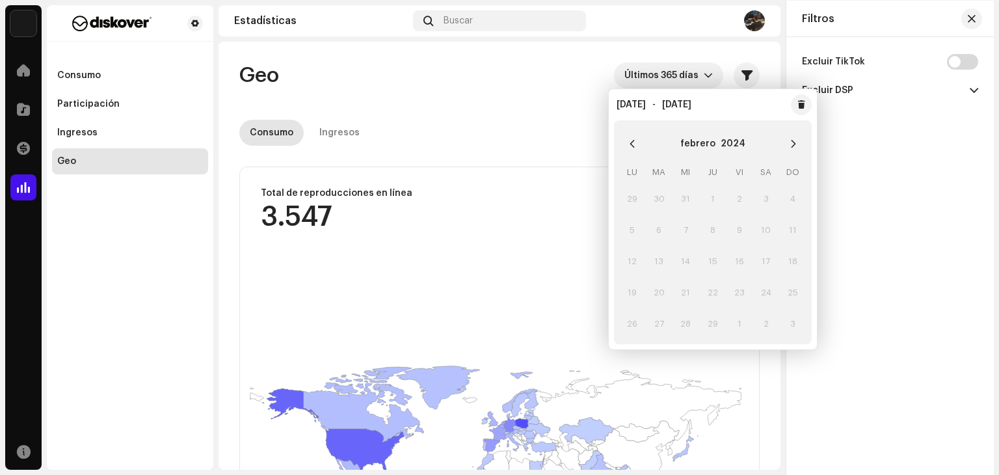
click at [638, 154] on button "Previous Month" at bounding box center [632, 144] width 26 height 26
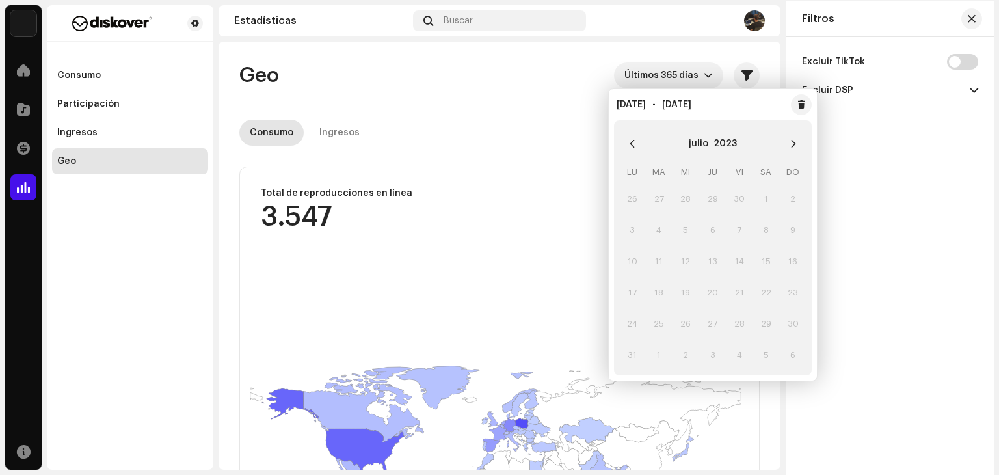
click at [638, 154] on button "Previous Month" at bounding box center [632, 144] width 26 height 26
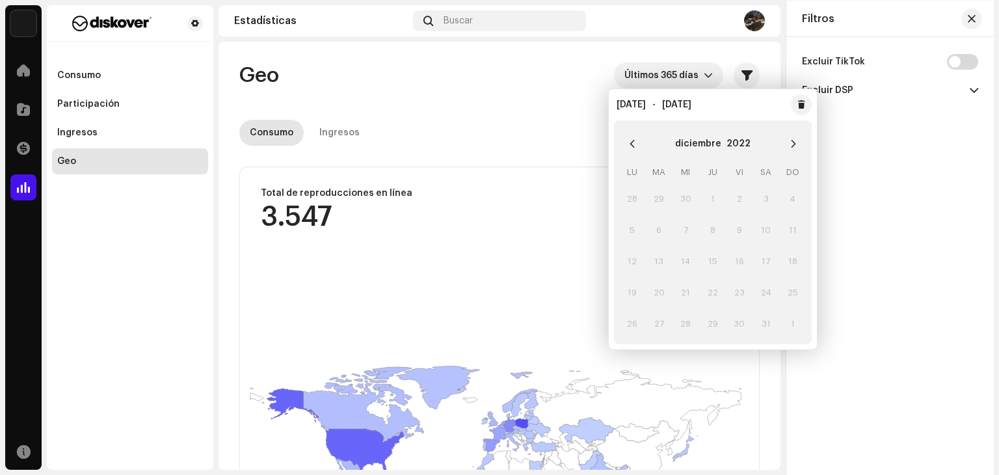
click at [638, 154] on button "Previous Month" at bounding box center [632, 144] width 26 height 26
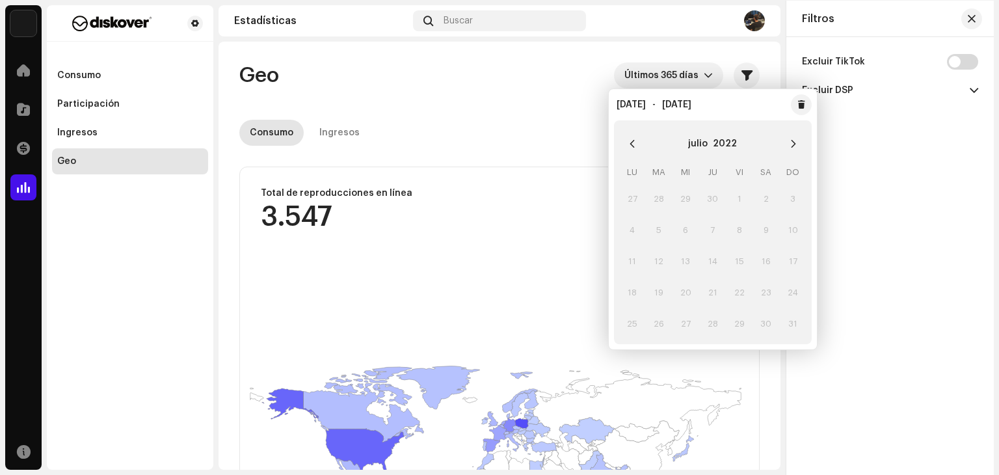
click at [638, 154] on button "Previous Month" at bounding box center [632, 144] width 26 height 26
click at [796, 135] on button "Next Month" at bounding box center [794, 144] width 26 height 26
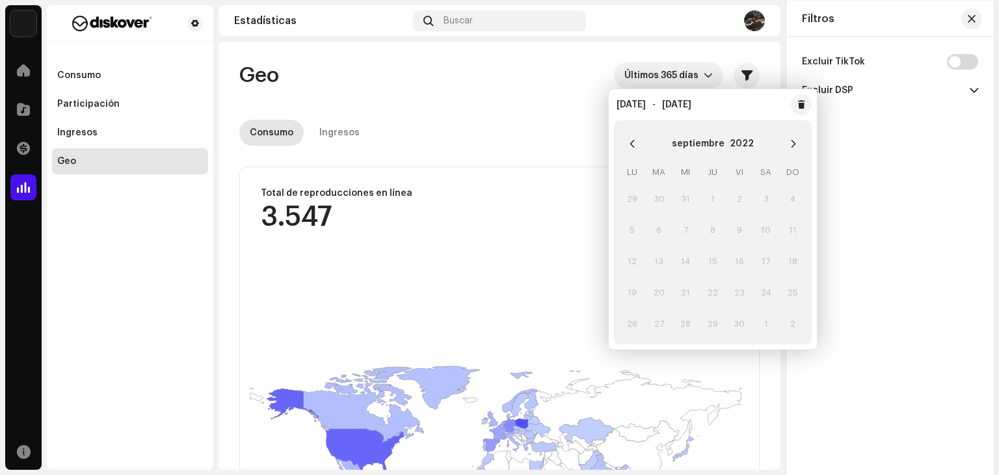
click at [796, 135] on button "Next Month" at bounding box center [794, 144] width 26 height 26
click at [796, 136] on button "Next Month" at bounding box center [794, 144] width 26 height 26
click at [796, 137] on button "Next Month" at bounding box center [794, 144] width 26 height 26
click at [796, 138] on button "Next Month" at bounding box center [794, 144] width 26 height 26
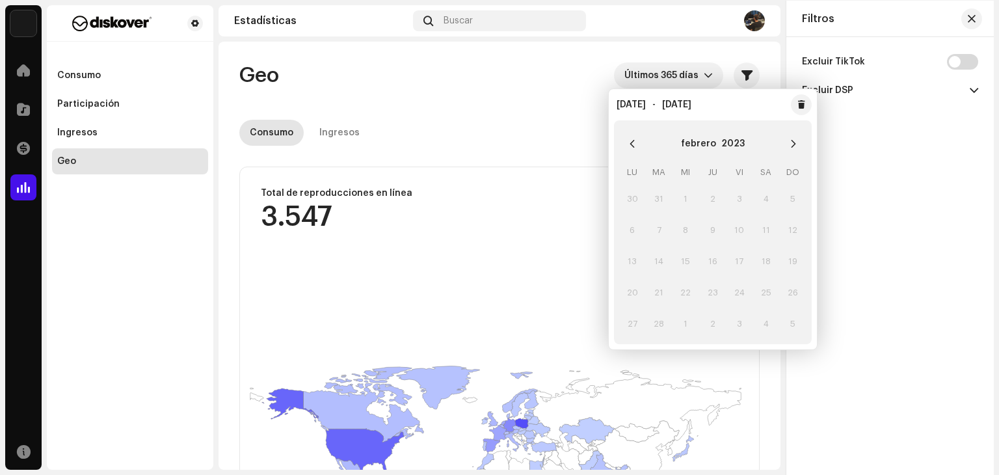
click at [796, 138] on button "Next Month" at bounding box center [794, 144] width 26 height 26
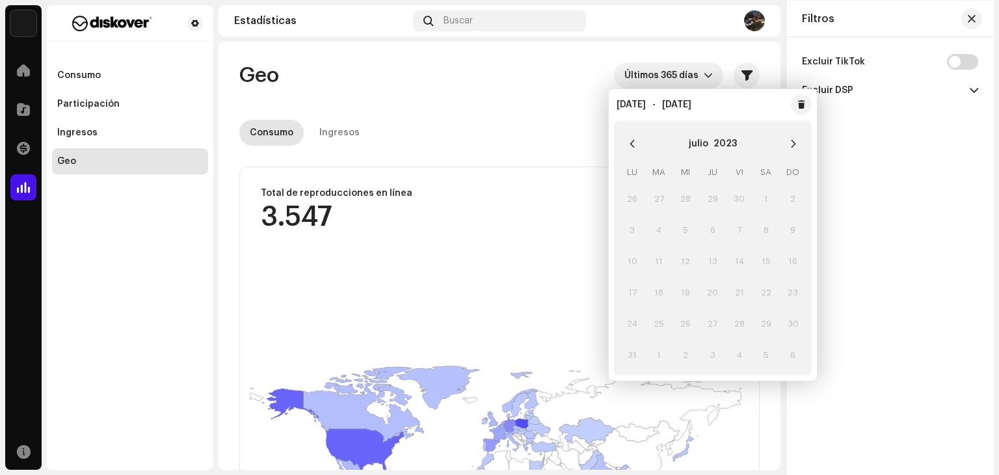
click at [796, 138] on button "Next Month" at bounding box center [794, 144] width 26 height 26
click at [795, 138] on button "Next Month" at bounding box center [794, 144] width 26 height 26
click at [684, 198] on td "27" at bounding box center [686, 198] width 27 height 31
click at [795, 142] on icon "Next Month" at bounding box center [793, 143] width 9 height 9
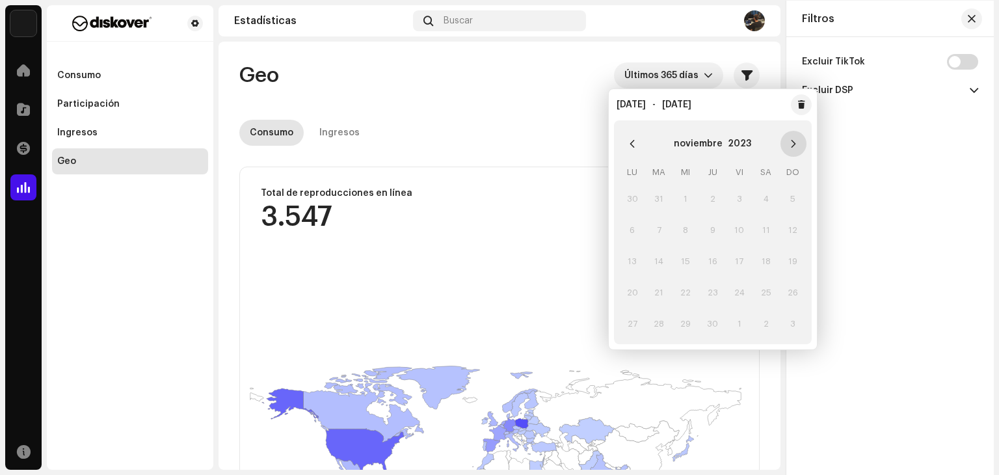
click at [793, 144] on icon "Next Month" at bounding box center [793, 143] width 9 height 9
click at [791, 145] on icon "Next Month" at bounding box center [793, 143] width 9 height 9
click at [790, 145] on icon "Next Month" at bounding box center [793, 143] width 9 height 9
drag, startPoint x: 755, startPoint y: 219, endPoint x: 753, endPoint y: 241, distance: 22.2
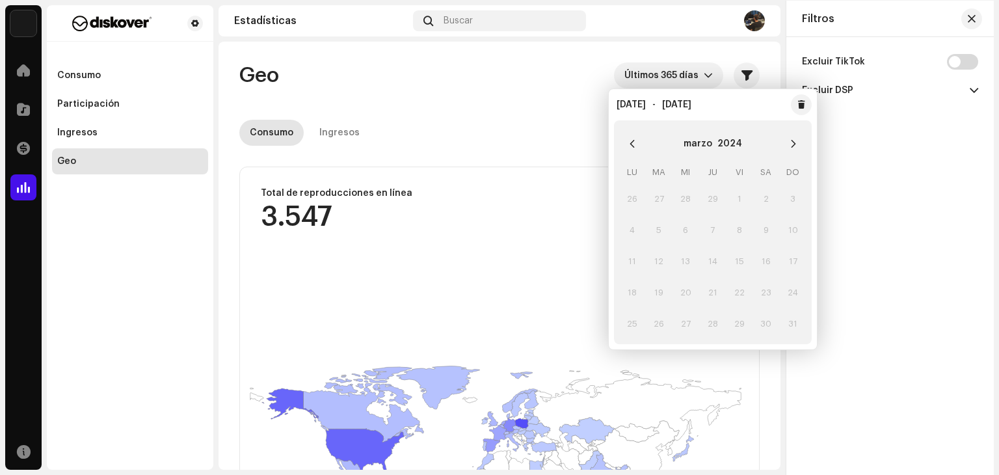
click at [755, 221] on td "9" at bounding box center [766, 229] width 27 height 31
drag, startPoint x: 749, startPoint y: 282, endPoint x: 729, endPoint y: 256, distance: 32.9
click at [746, 282] on td "22" at bounding box center [739, 292] width 27 height 31
click at [785, 150] on button "Next Month" at bounding box center [794, 144] width 26 height 26
click at [787, 150] on button "Next Month" at bounding box center [794, 144] width 26 height 26
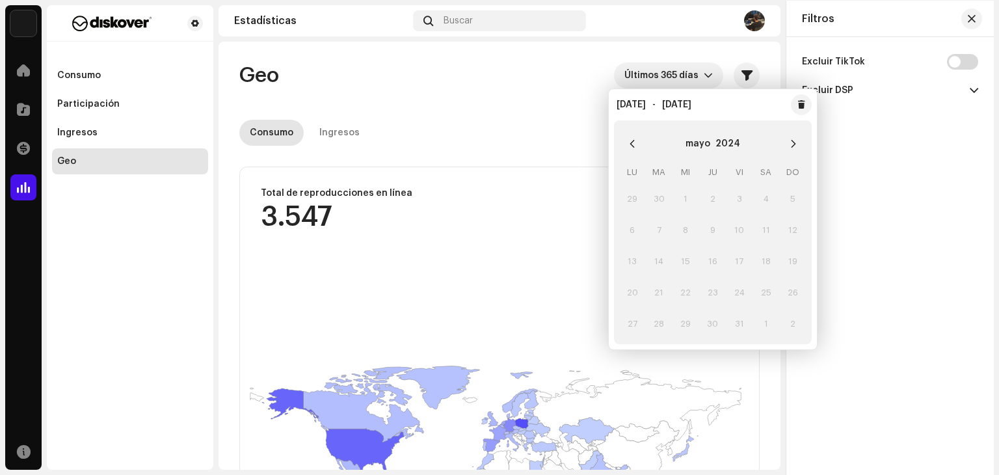
click at [787, 150] on button "Next Month" at bounding box center [794, 144] width 26 height 26
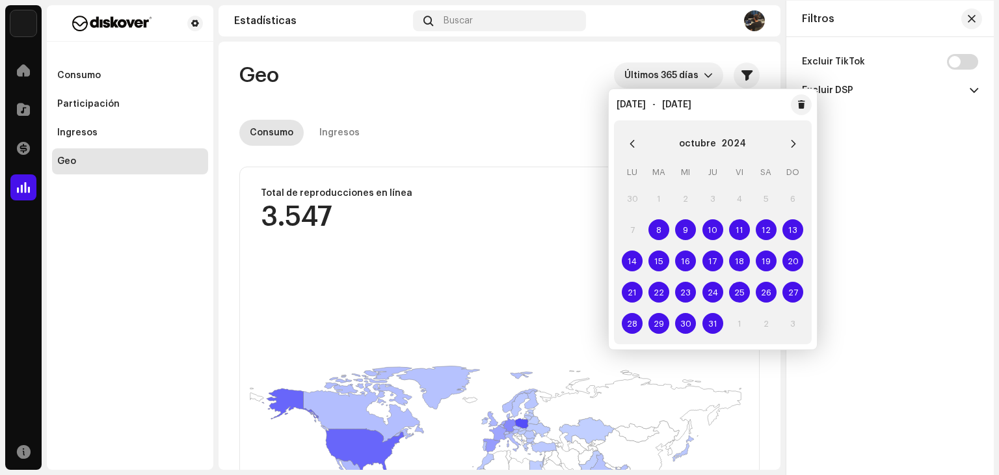
click at [653, 227] on span "8" at bounding box center [659, 229] width 21 height 21
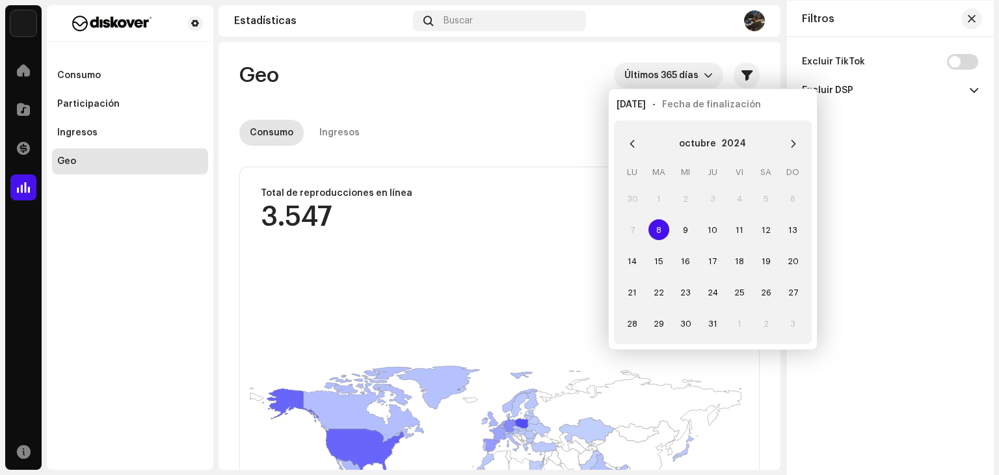
click at [653, 227] on span "8" at bounding box center [659, 229] width 21 height 21
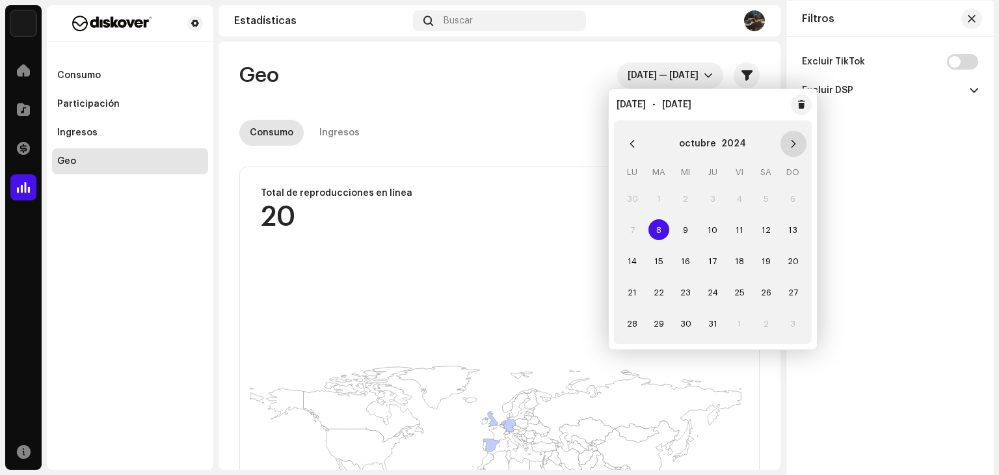
click at [794, 154] on button "Next Month" at bounding box center [794, 144] width 26 height 26
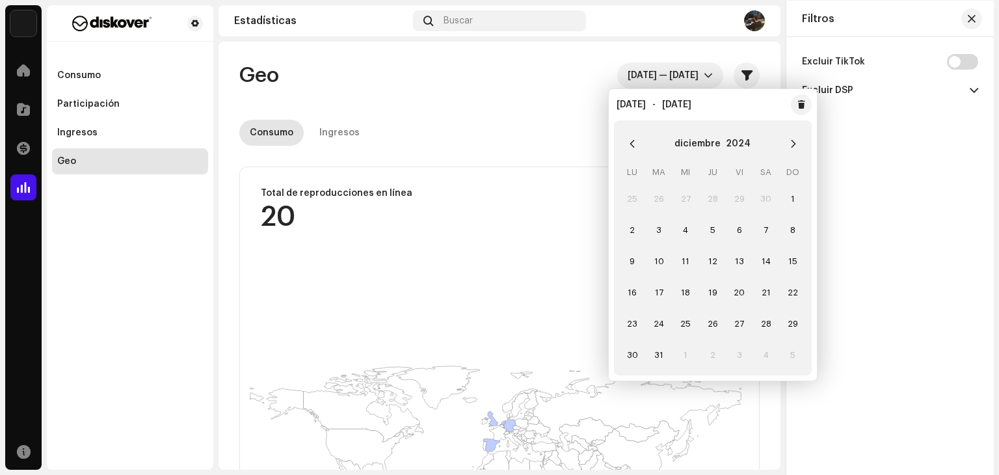
click at [794, 154] on button "Next Month" at bounding box center [794, 144] width 26 height 26
click at [793, 154] on button "Next Month" at bounding box center [794, 144] width 26 height 26
click at [792, 156] on button "Next Month" at bounding box center [794, 144] width 26 height 26
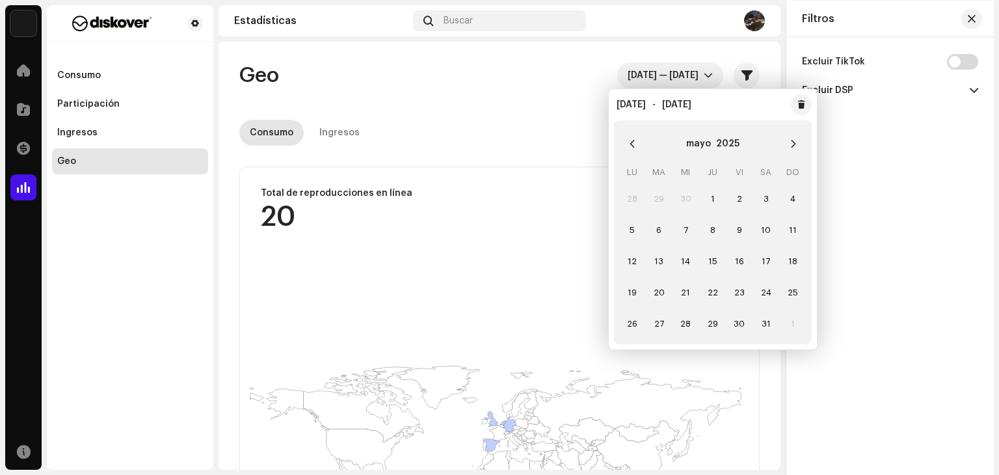
click at [791, 158] on div "mayo 2025" at bounding box center [712, 144] width 187 height 36
click at [791, 159] on div "mayo 2025" at bounding box center [712, 144] width 187 height 36
click at [790, 154] on button "Next Month" at bounding box center [794, 144] width 26 height 26
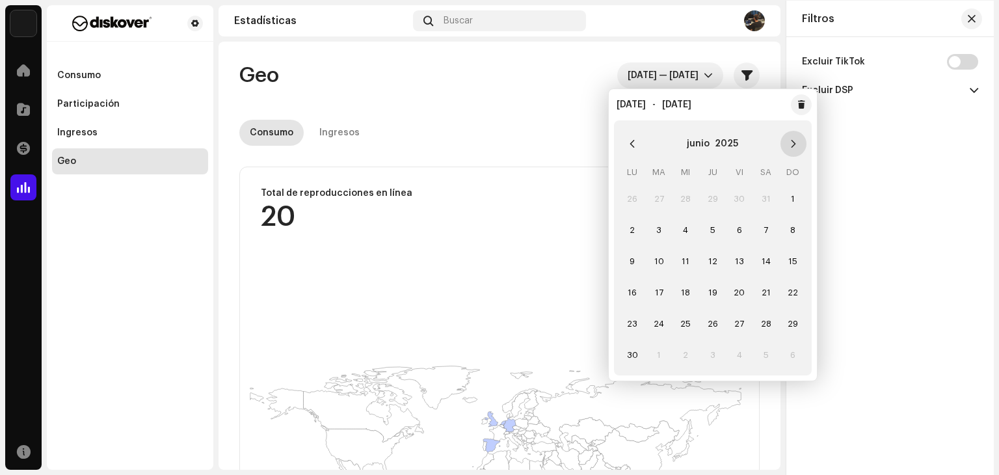
click at [790, 154] on button "Next Month" at bounding box center [794, 144] width 26 height 26
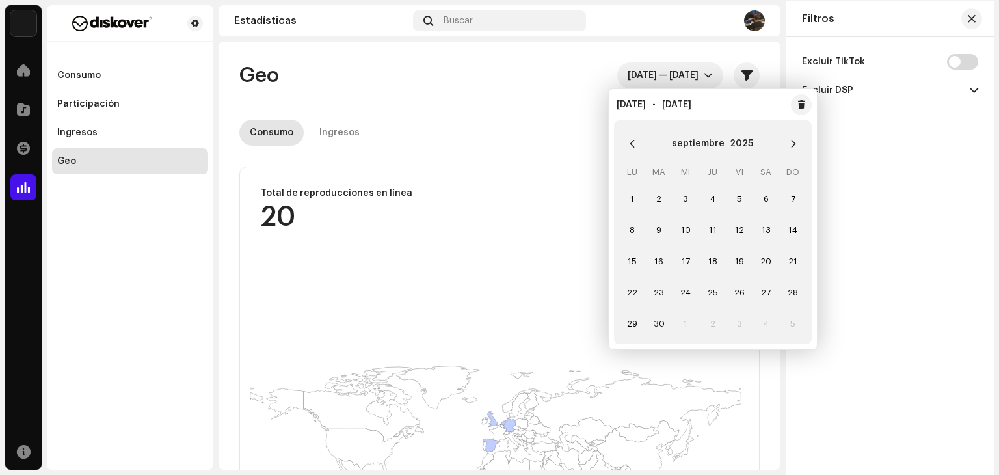
click at [790, 154] on button "Next Month" at bounding box center [794, 144] width 26 height 26
click at [690, 232] on td "8" at bounding box center [686, 229] width 27 height 31
click at [689, 230] on td "8" at bounding box center [686, 229] width 27 height 31
click at [687, 230] on td "8" at bounding box center [686, 229] width 27 height 31
click at [690, 185] on td "1" at bounding box center [686, 198] width 27 height 31
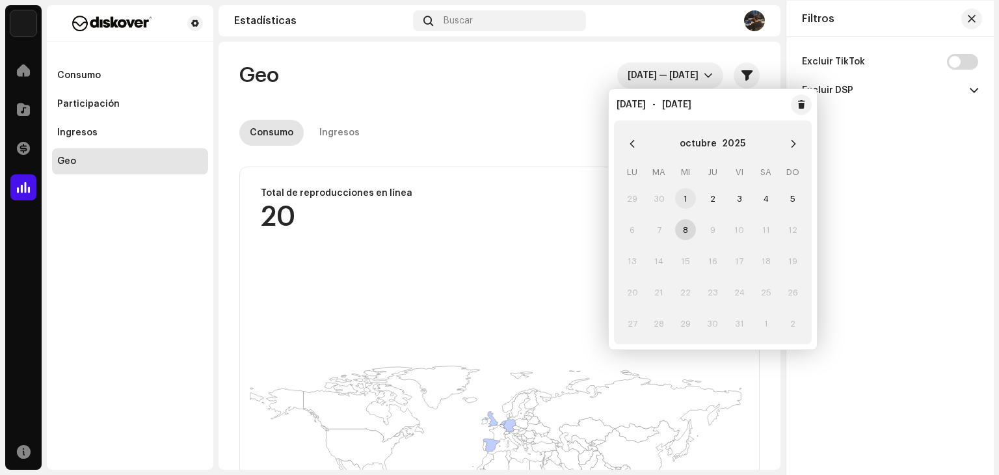
click at [684, 204] on span "1" at bounding box center [685, 198] width 21 height 21
drag, startPoint x: 709, startPoint y: 204, endPoint x: 717, endPoint y: 204, distance: 8.5
click at [716, 204] on span "2" at bounding box center [713, 198] width 21 height 21
click at [744, 203] on span "3" at bounding box center [739, 198] width 21 height 21
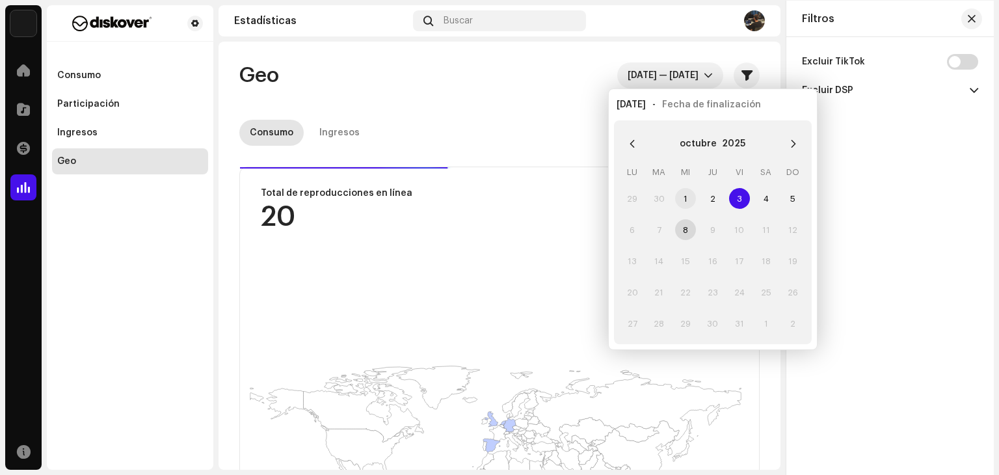
click at [684, 198] on span "1" at bounding box center [685, 198] width 21 height 21
click at [716, 201] on span "2" at bounding box center [713, 198] width 21 height 21
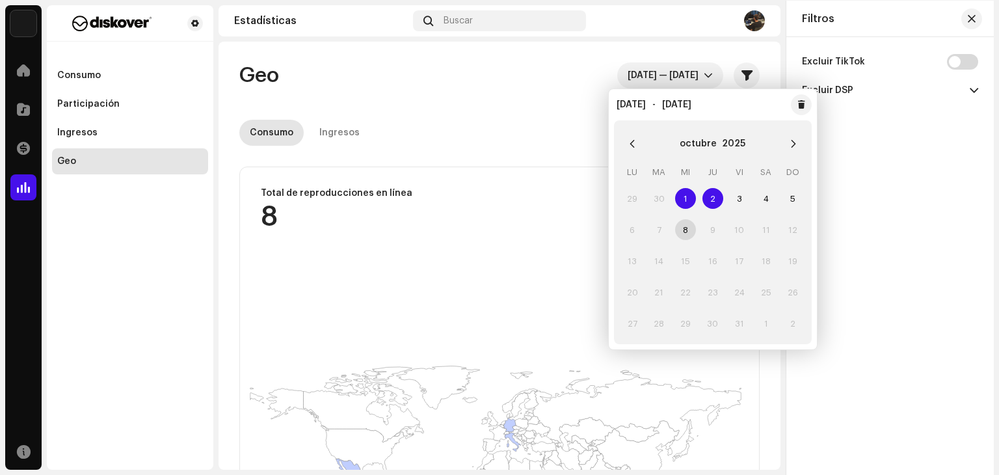
click at [679, 230] on td "8" at bounding box center [686, 229] width 27 height 31
click at [656, 146] on div "octubre 2025" at bounding box center [712, 144] width 187 height 36
click at [729, 157] on div "octubre 2025" at bounding box center [712, 144] width 187 height 36
click at [719, 148] on div "octubre 2025" at bounding box center [713, 143] width 66 height 21
click at [720, 139] on div "octubre 2025" at bounding box center [713, 143] width 66 height 21
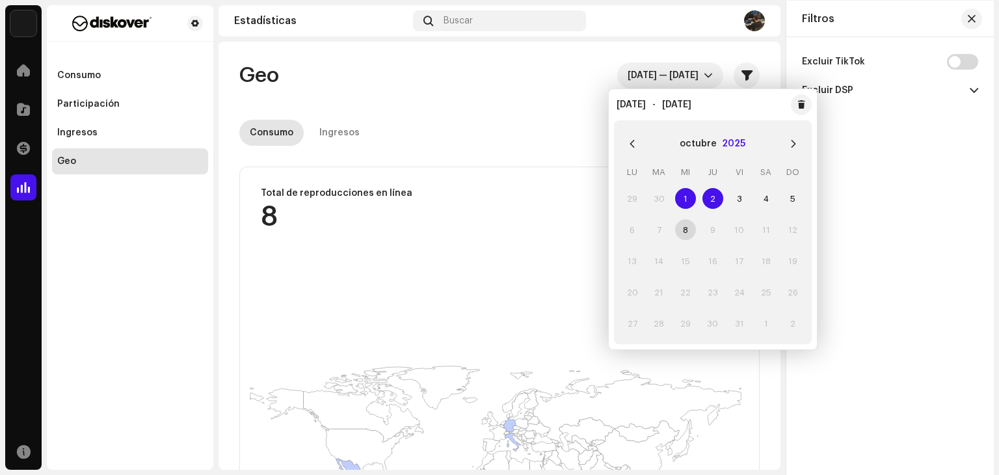
click at [727, 144] on button "2025" at bounding box center [733, 143] width 23 height 21
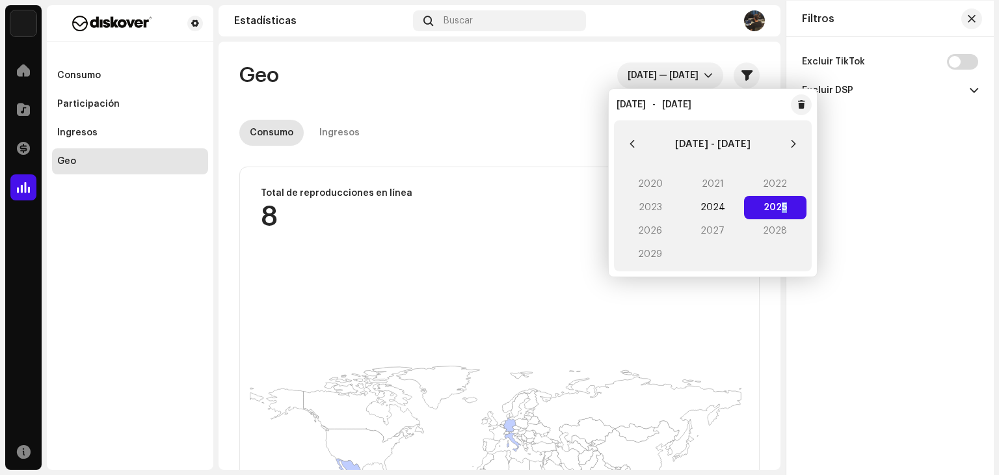
click at [778, 213] on span "2025 2025" at bounding box center [775, 207] width 62 height 23
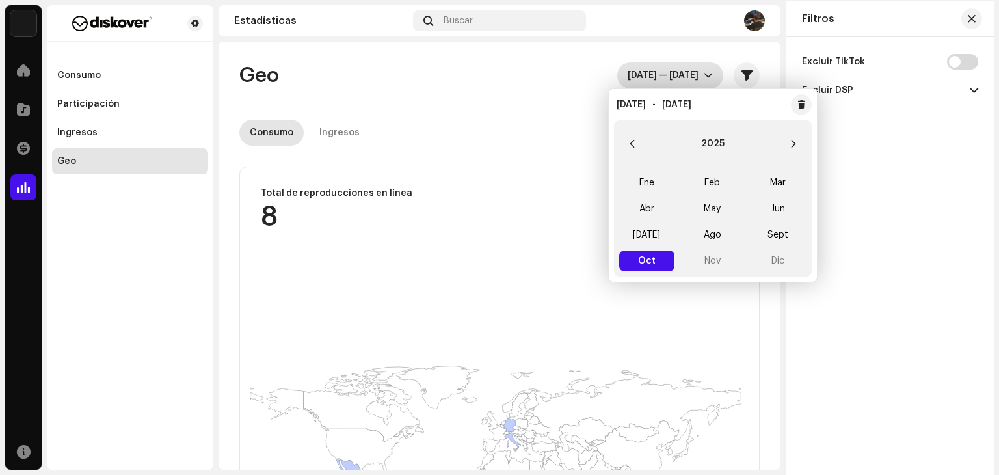
click at [704, 62] on div "dropdown trigger" at bounding box center [708, 75] width 9 height 26
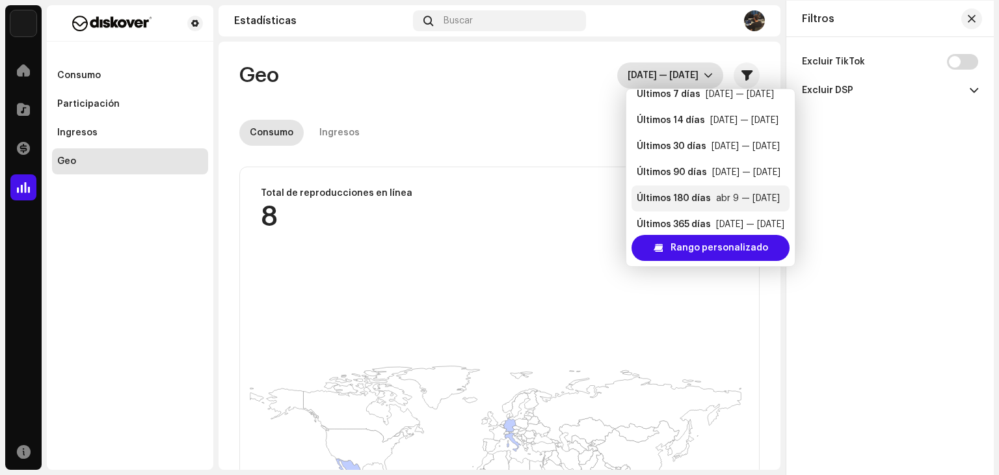
scroll to position [26, 0]
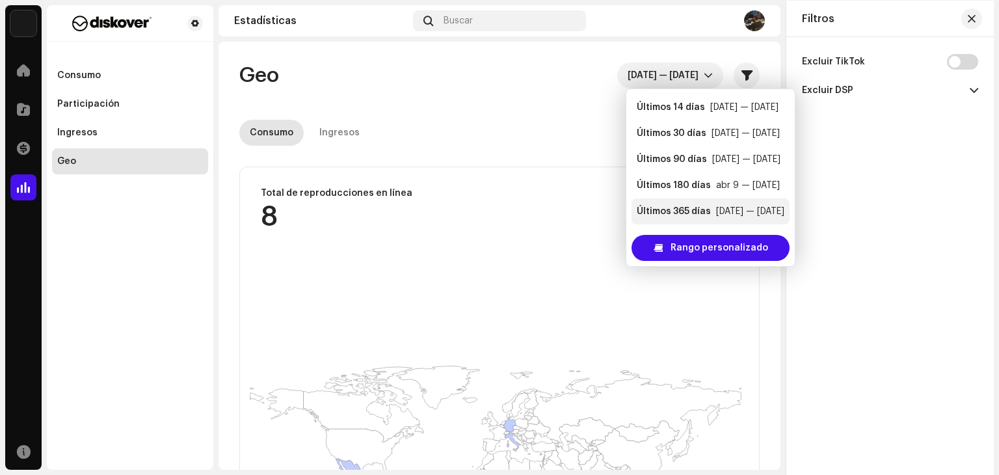
click at [681, 222] on li "Últimos 365 [PERSON_NAME] [DATE] — [DATE]" at bounding box center [711, 211] width 158 height 26
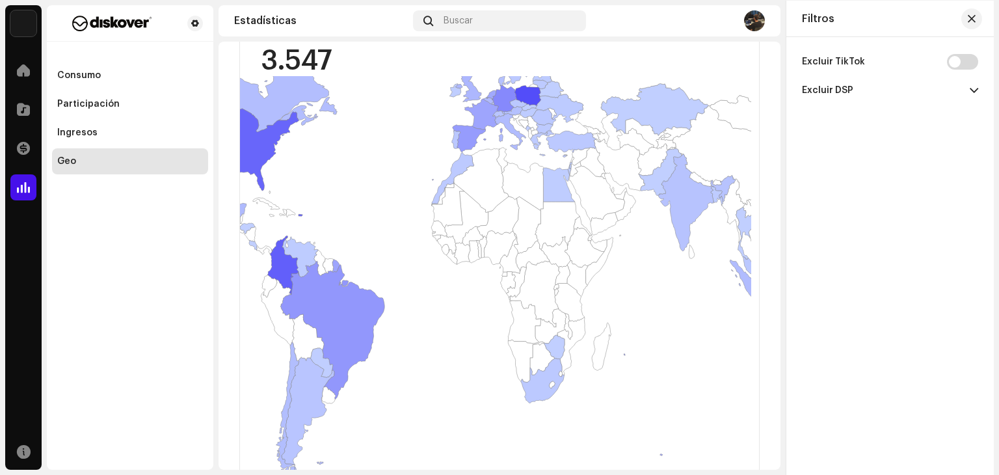
scroll to position [161, 0]
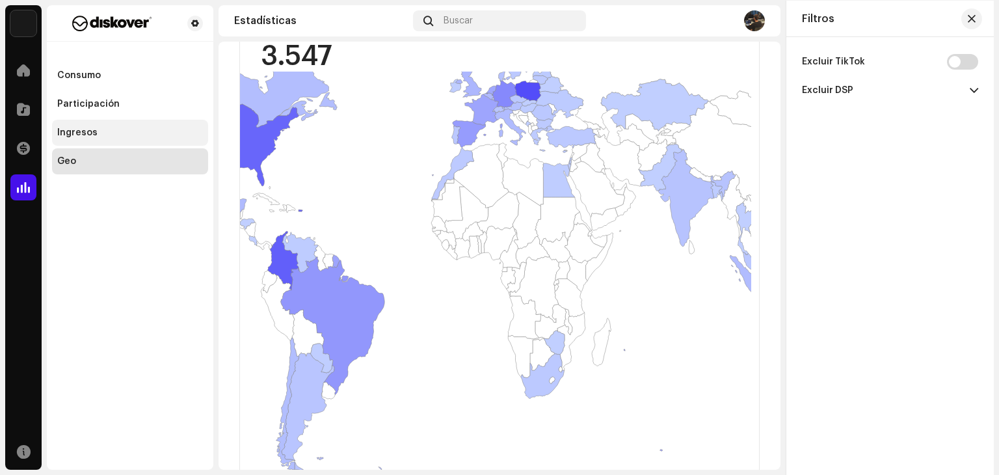
click at [141, 133] on div "Ingresos" at bounding box center [130, 133] width 146 height 10
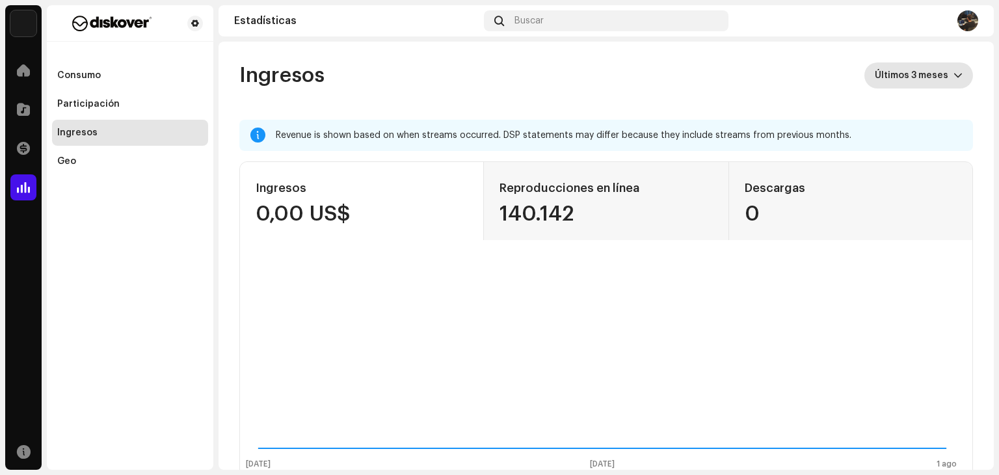
click at [916, 72] on span "Últimos 3 meses" at bounding box center [914, 75] width 79 height 26
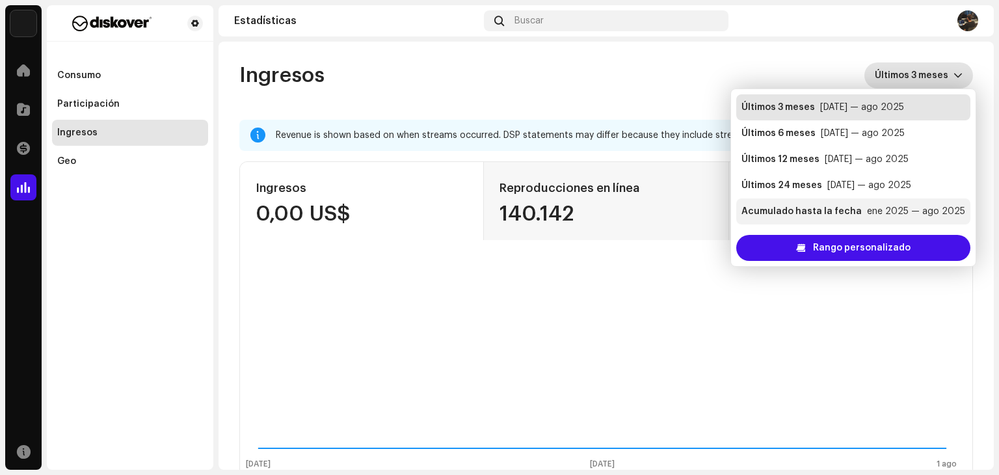
click at [867, 205] on div "ene 2025 — ago 2025" at bounding box center [916, 211] width 98 height 13
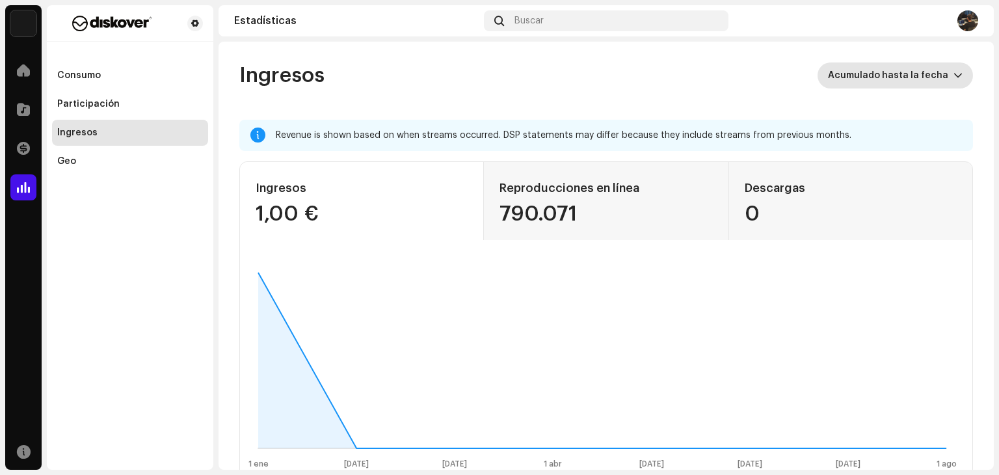
click at [854, 70] on span "Acumulado hasta la fecha" at bounding box center [891, 75] width 126 height 26
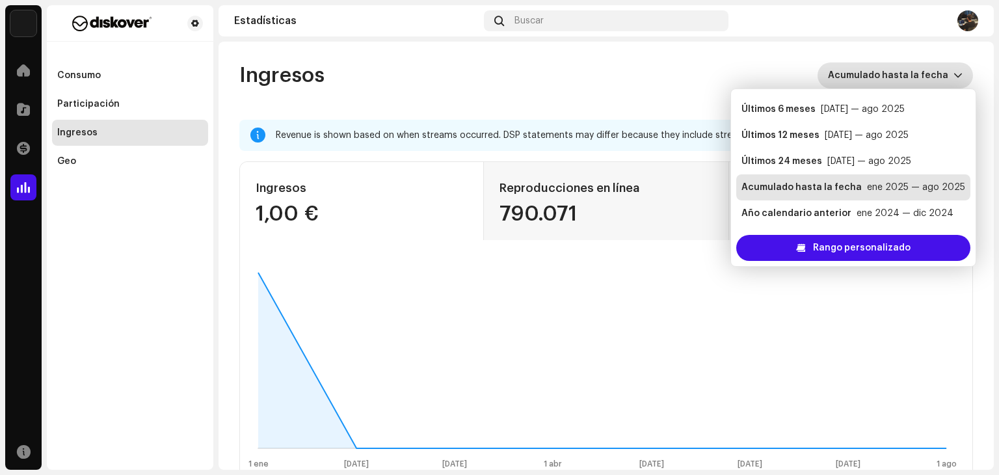
scroll to position [26, 0]
click at [837, 215] on div "Año calendario anterior" at bounding box center [797, 211] width 110 height 13
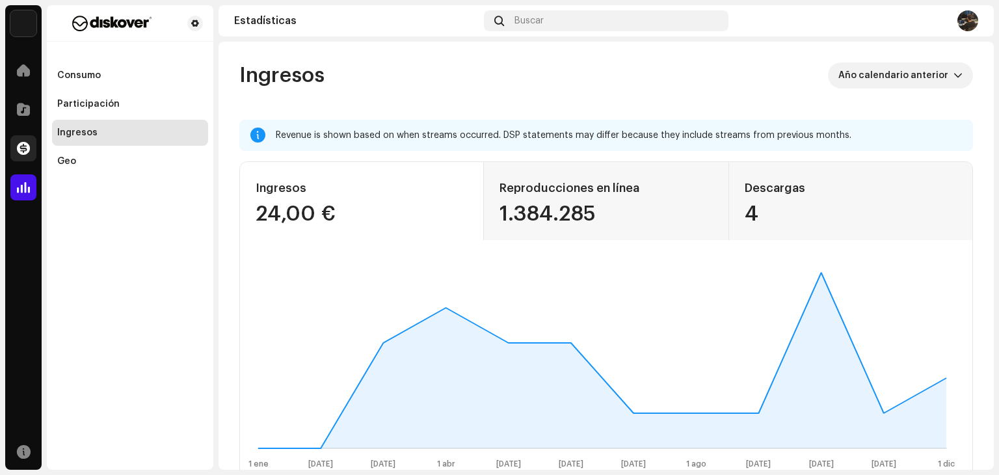
drag, startPoint x: 23, startPoint y: 163, endPoint x: 26, endPoint y: 146, distance: 16.5
click at [24, 154] on div "Transacciones" at bounding box center [23, 148] width 36 height 36
click at [29, 133] on div "Transacciones" at bounding box center [23, 148] width 36 height 36
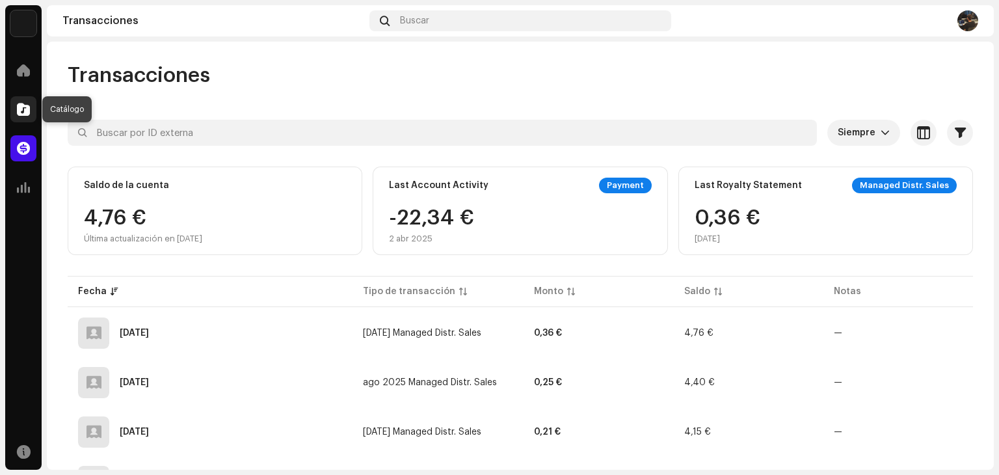
click at [31, 105] on div at bounding box center [23, 109] width 26 height 26
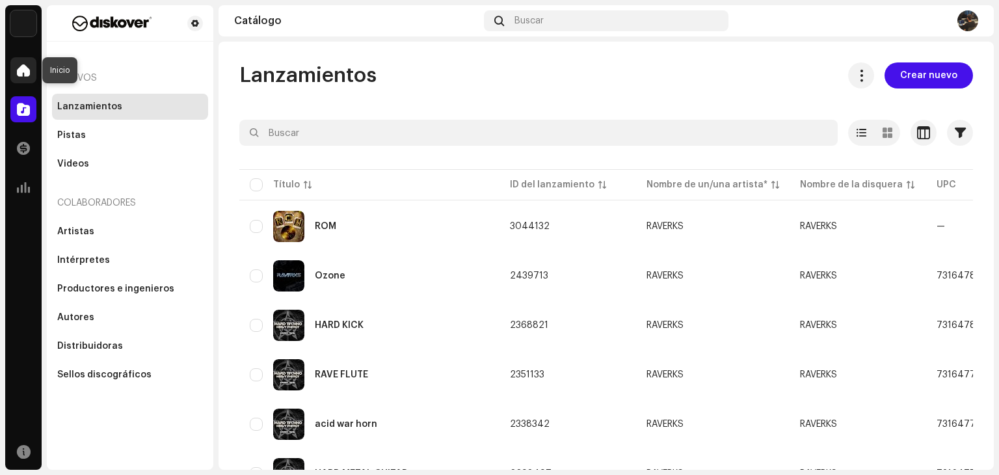
click at [31, 77] on div at bounding box center [23, 70] width 26 height 26
